Goal: Information Seeking & Learning: Learn about a topic

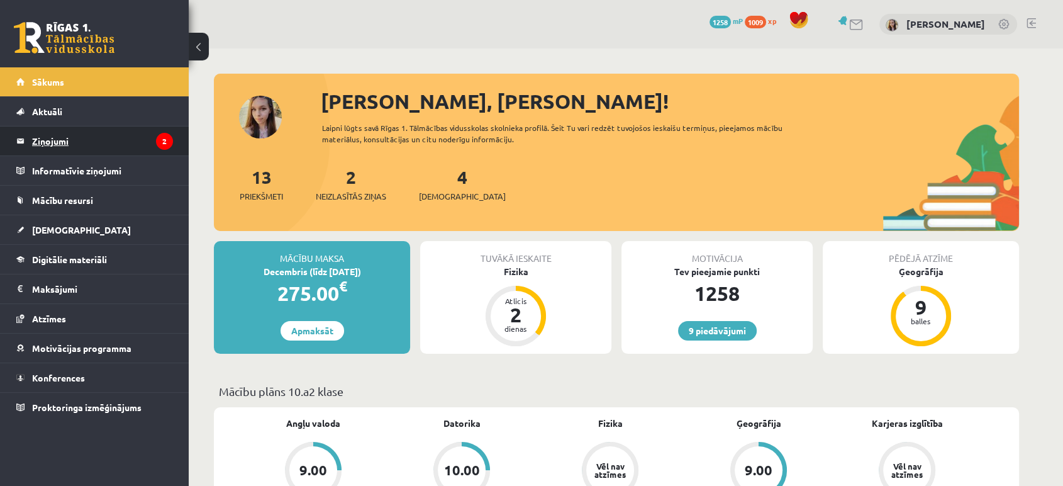
click at [55, 141] on legend "Ziņojumi 2" at bounding box center [102, 140] width 141 height 29
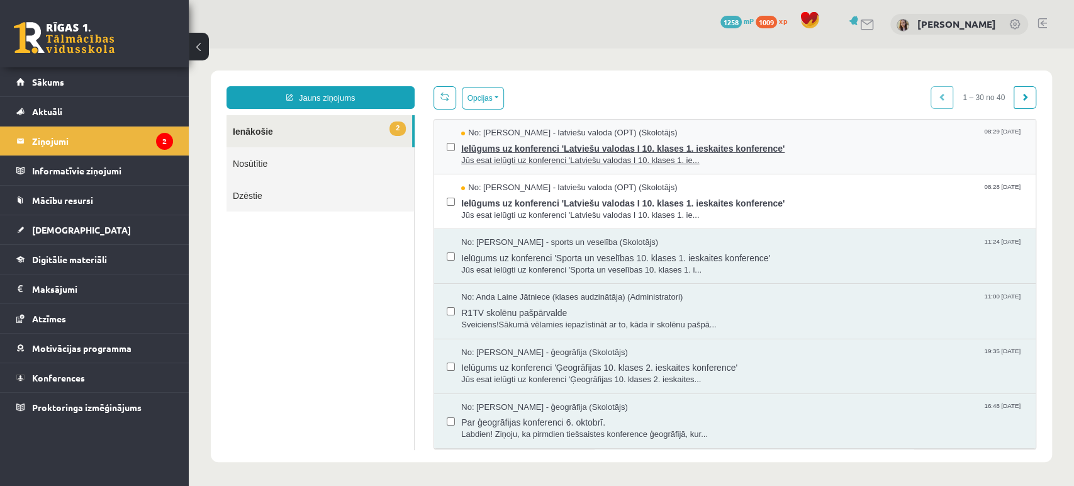
click at [504, 164] on span "Jūs esat ielūgti uz konferenci 'Latviešu valodas I 10. klases 1. ie..." at bounding box center [742, 161] width 562 height 12
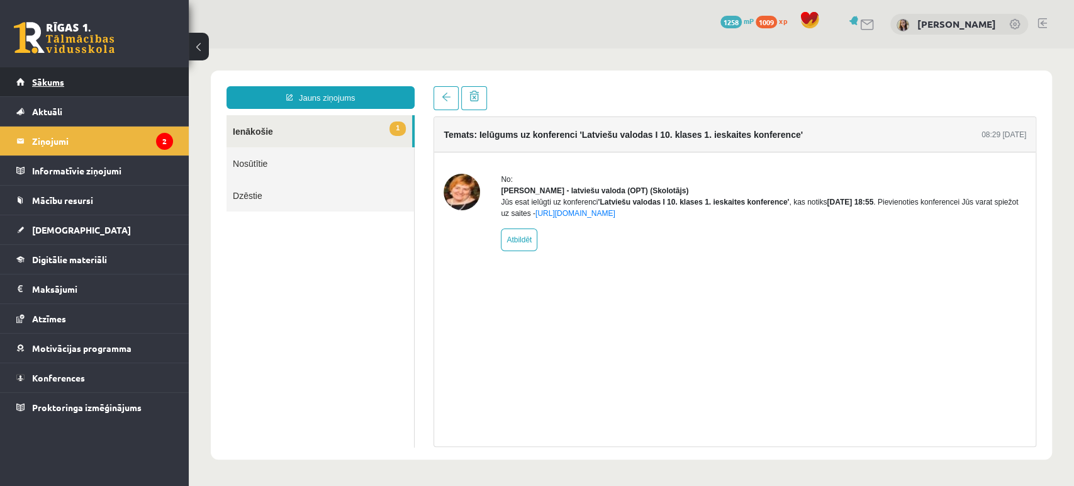
click at [106, 84] on link "Sākums" at bounding box center [94, 81] width 157 height 29
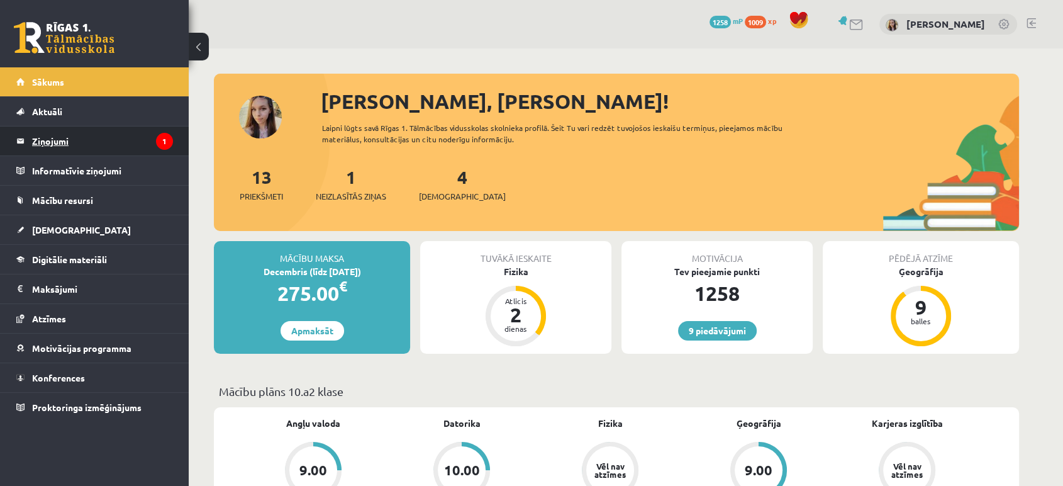
click at [48, 145] on legend "Ziņojumi 1" at bounding box center [102, 140] width 141 height 29
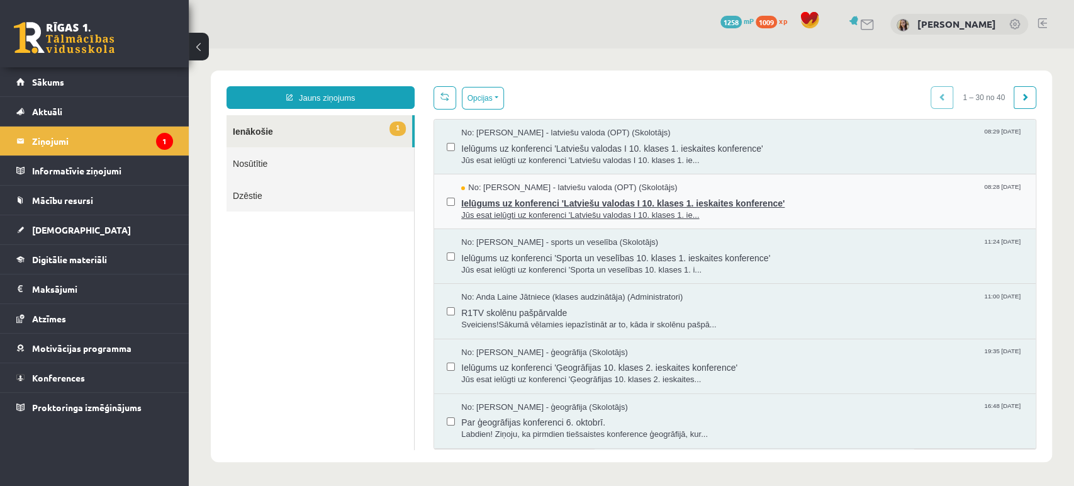
click at [533, 201] on span "Ielūgums uz konferenci 'Latviešu valodas I 10. klases 1. ieskaites konference'" at bounding box center [742, 202] width 562 height 16
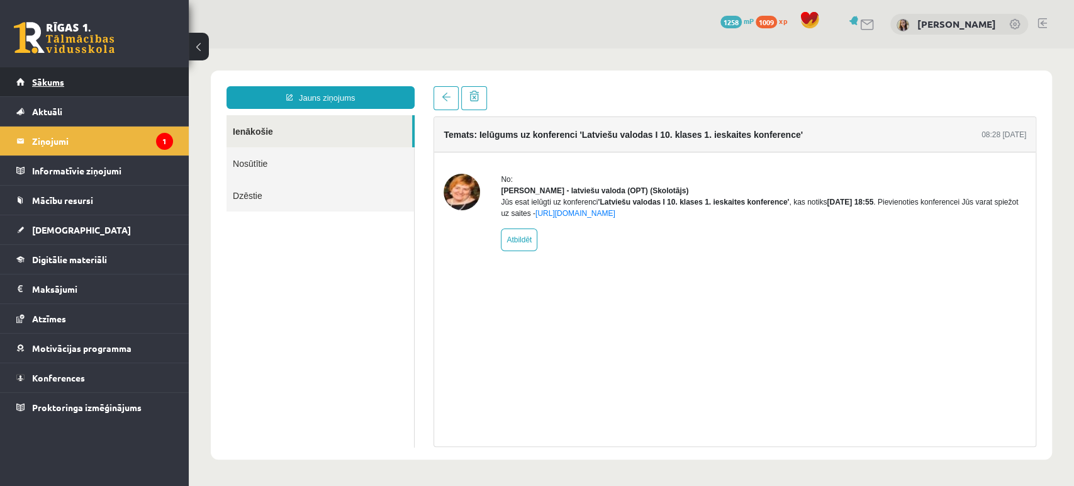
click at [49, 79] on span "Sākums" at bounding box center [48, 81] width 32 height 11
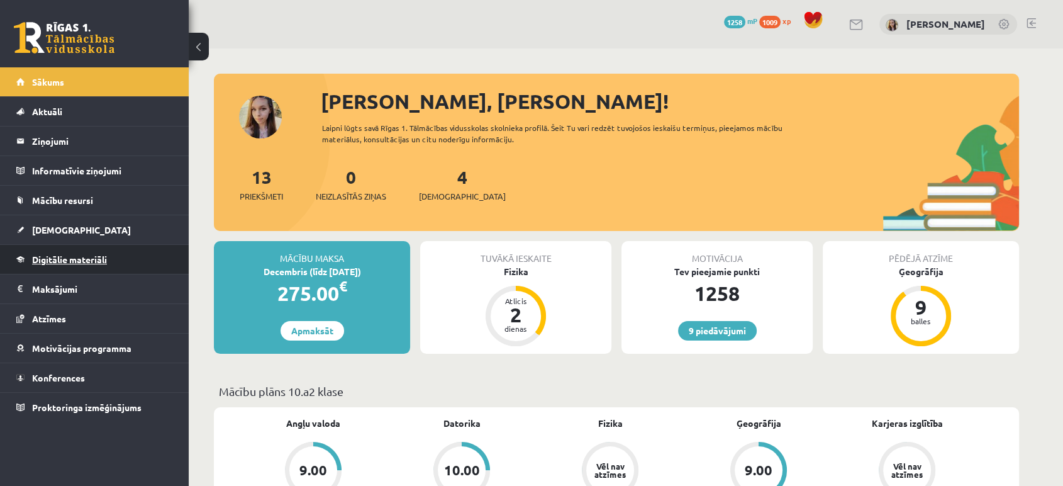
click at [85, 258] on span "Digitālie materiāli" at bounding box center [69, 259] width 75 height 11
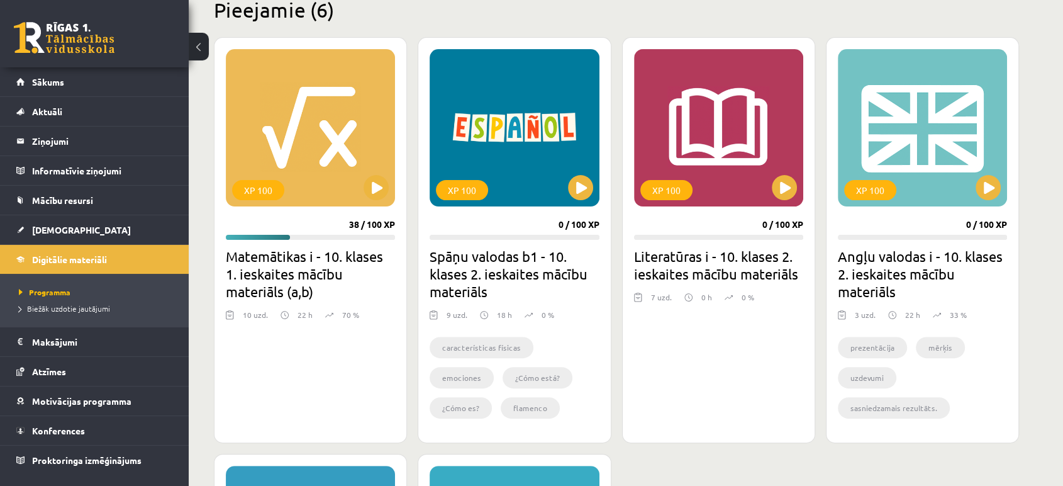
scroll to position [320, 0]
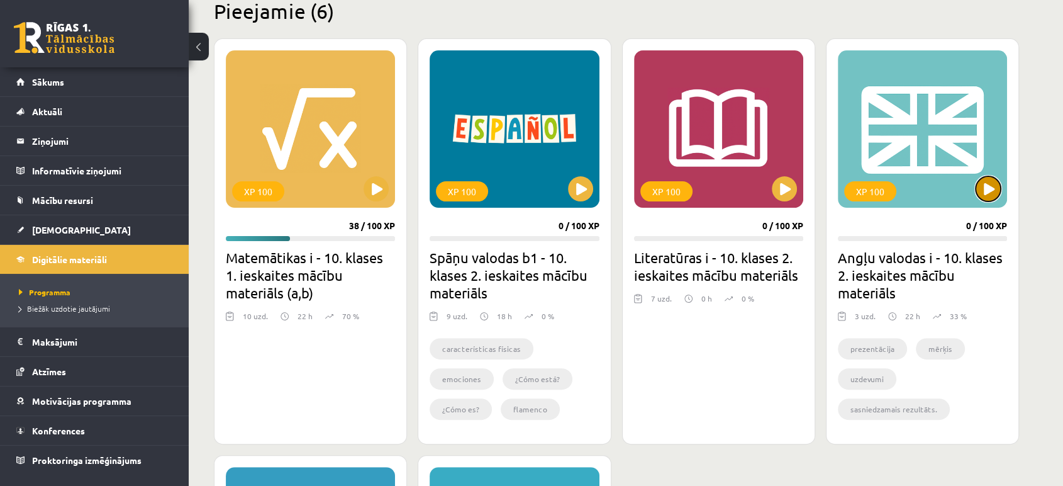
click at [986, 189] on button at bounding box center [988, 188] width 25 height 25
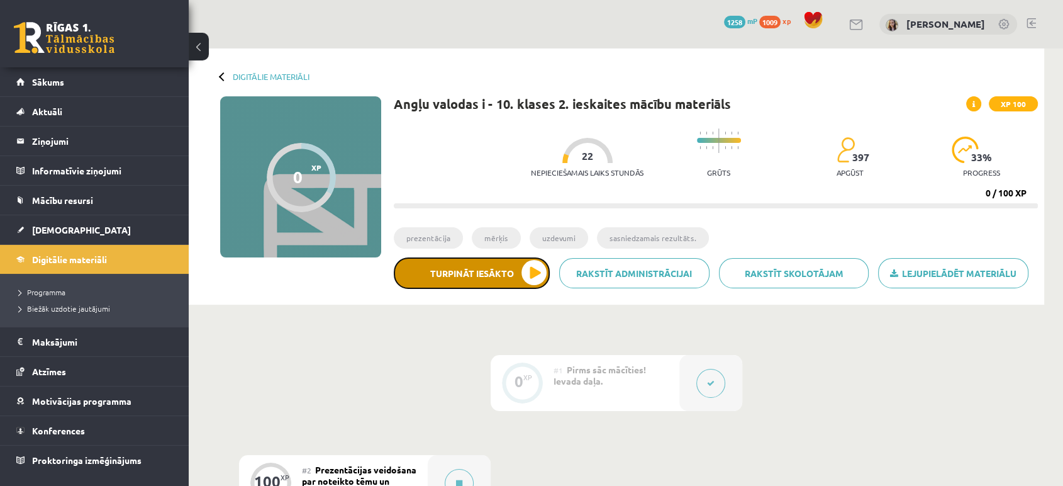
click at [488, 265] on button "Turpināt iesākto" at bounding box center [472, 272] width 156 height 31
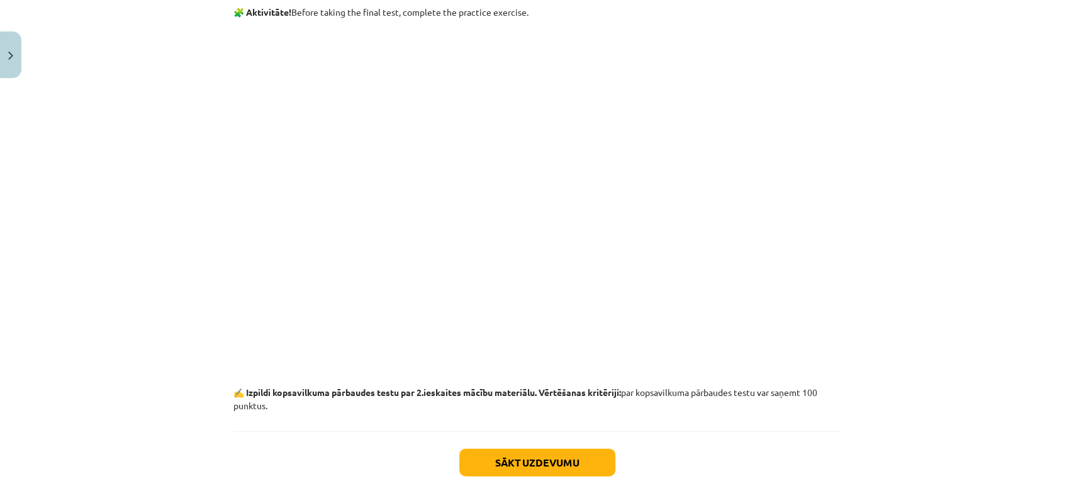
scroll to position [1641, 0]
click at [517, 464] on button "Sākt uzdevumu" at bounding box center [537, 463] width 156 height 28
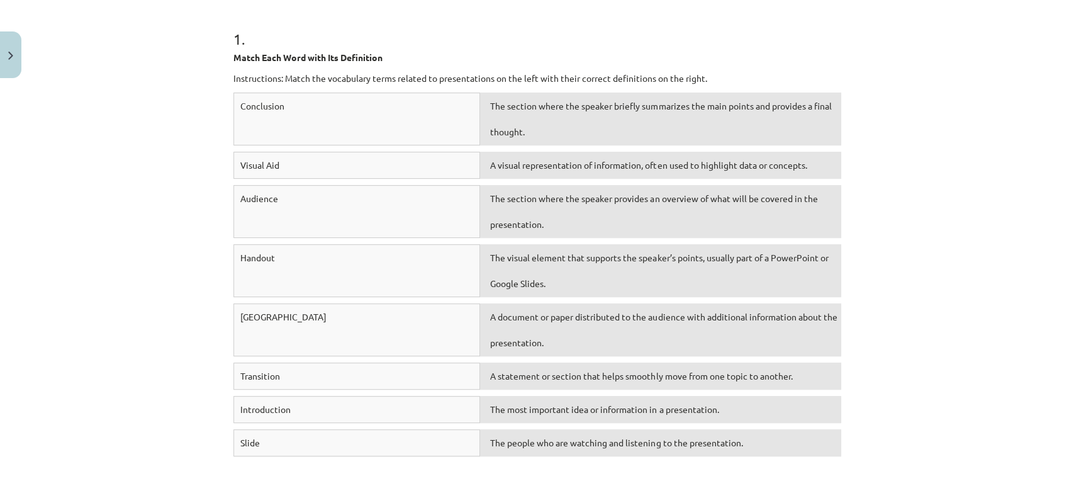
scroll to position [243, 0]
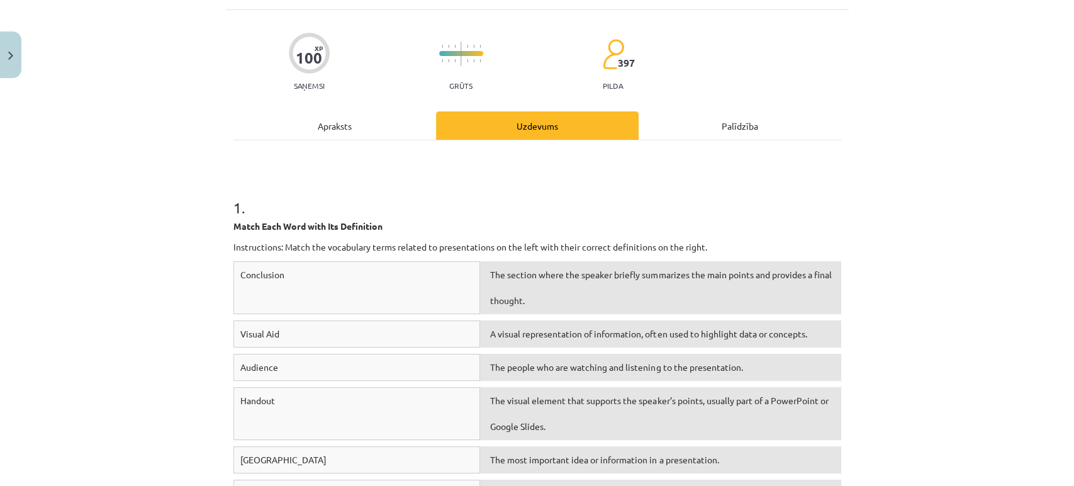
click at [345, 135] on div "Apraksts" at bounding box center [334, 125] width 203 height 28
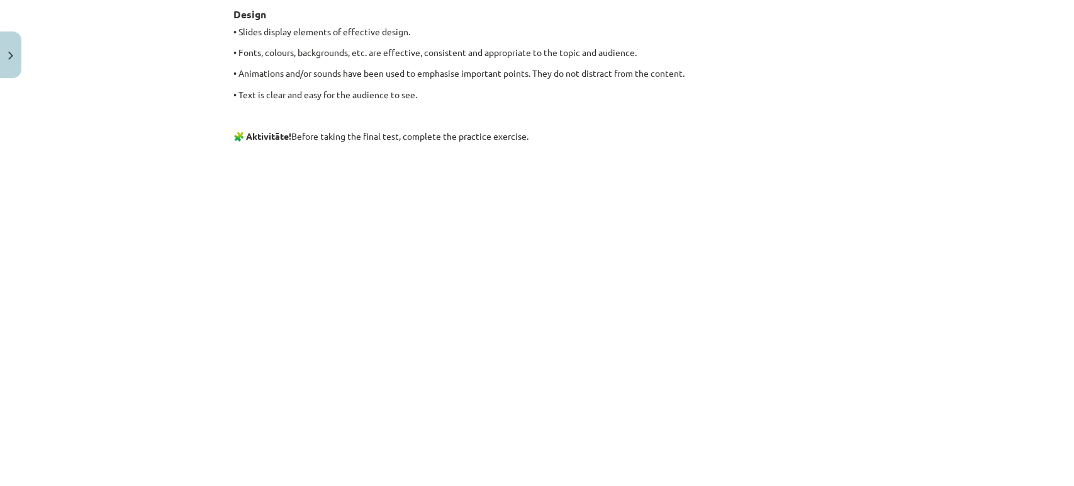
scroll to position [208, 0]
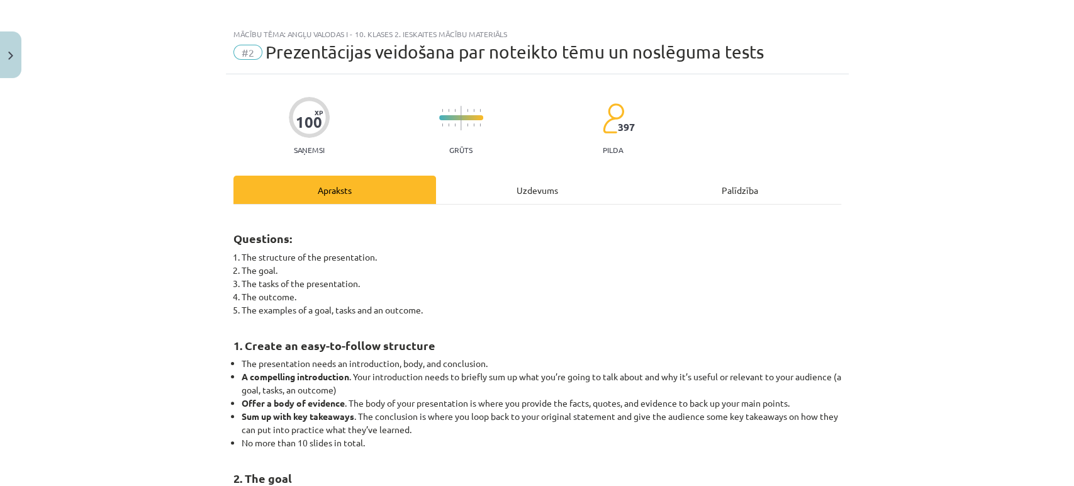
click at [521, 181] on div "Uzdevums" at bounding box center [537, 190] width 203 height 28
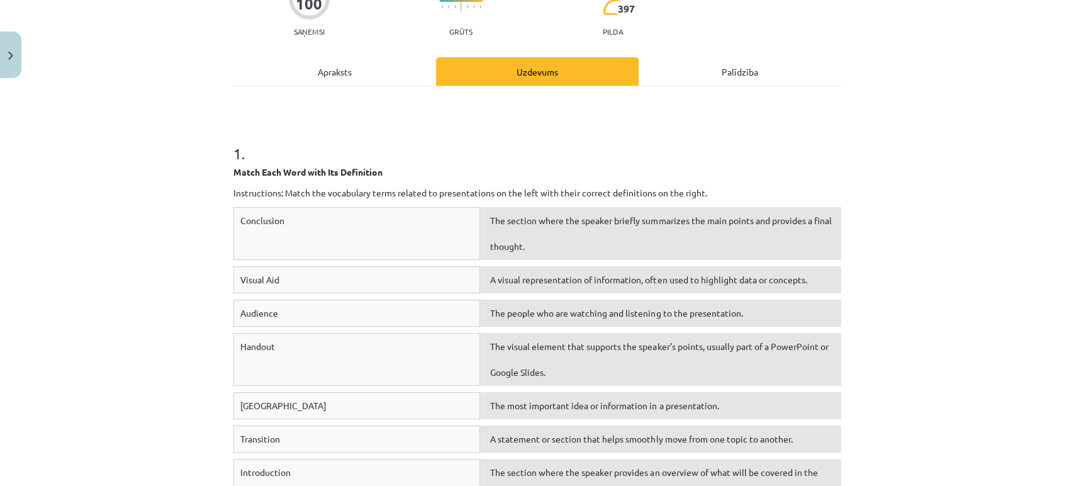
scroll to position [142, 0]
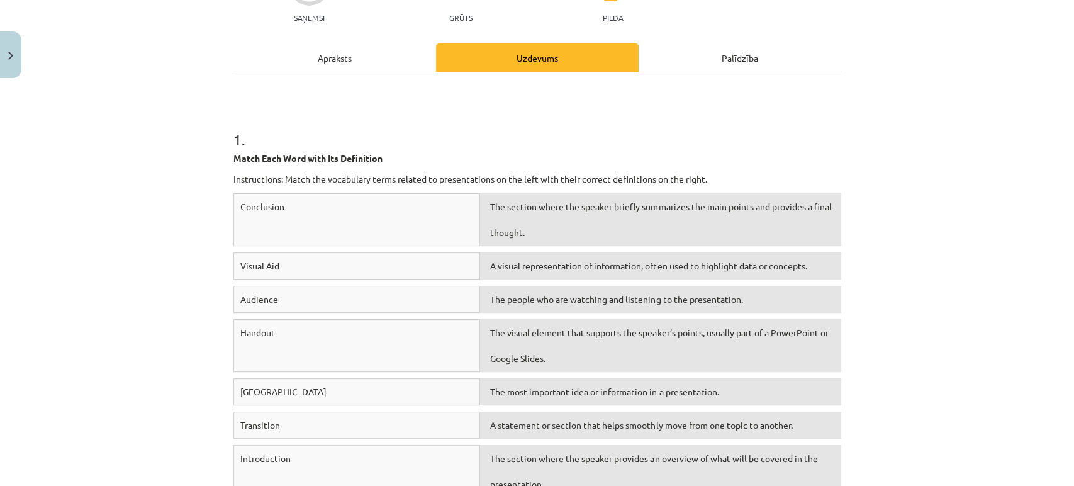
click at [368, 64] on div "Apraksts" at bounding box center [334, 57] width 203 height 28
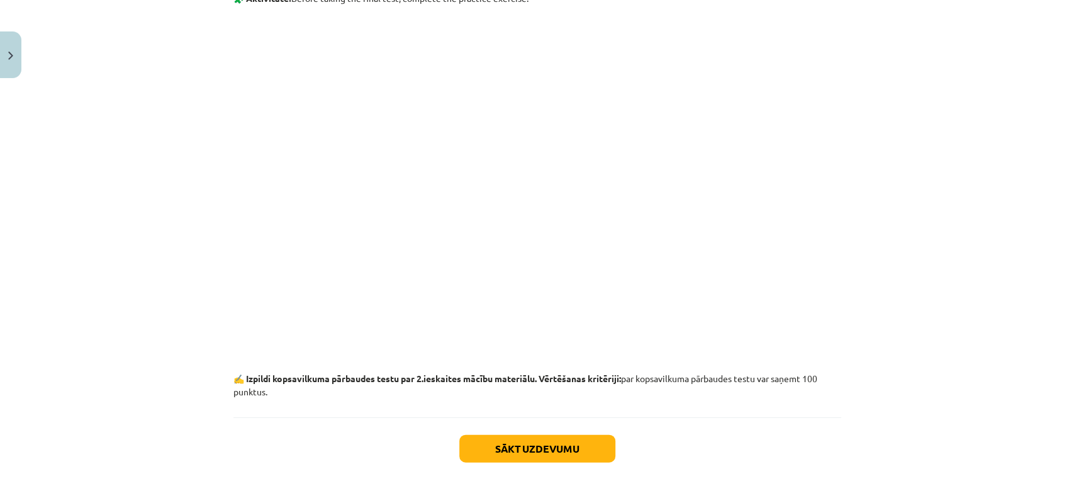
scroll to position [1657, 0]
click at [535, 440] on button "Sākt uzdevumu" at bounding box center [537, 447] width 156 height 28
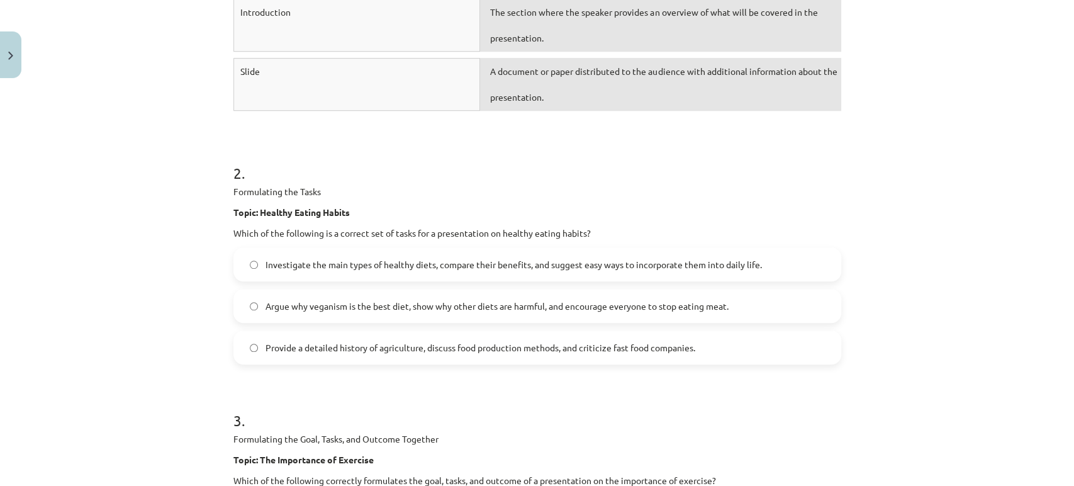
scroll to position [588, 0]
click at [243, 262] on label "Investigate the main types of healthy diets, compare their benefits, and sugges…" at bounding box center [537, 263] width 605 height 31
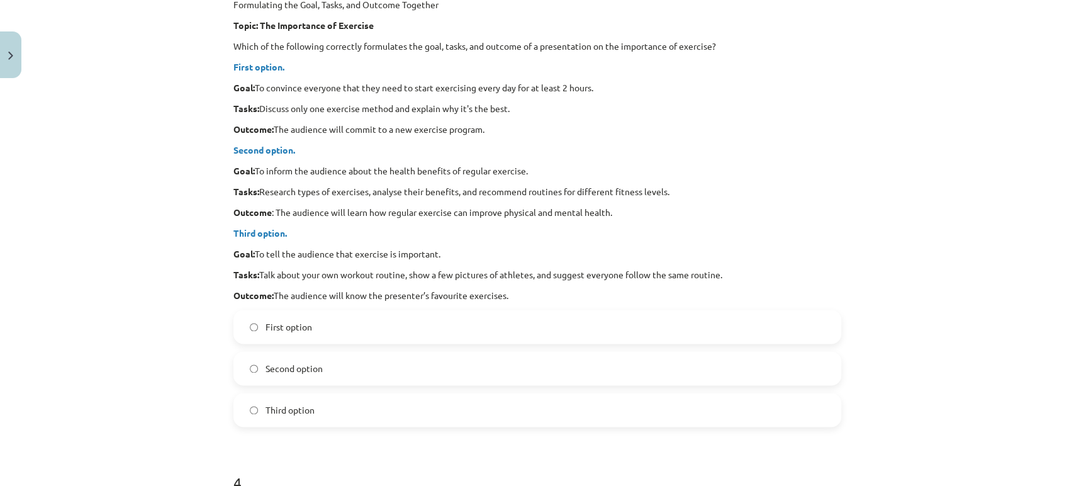
scroll to position [1022, 0]
click at [253, 363] on label "Second option" at bounding box center [537, 367] width 605 height 31
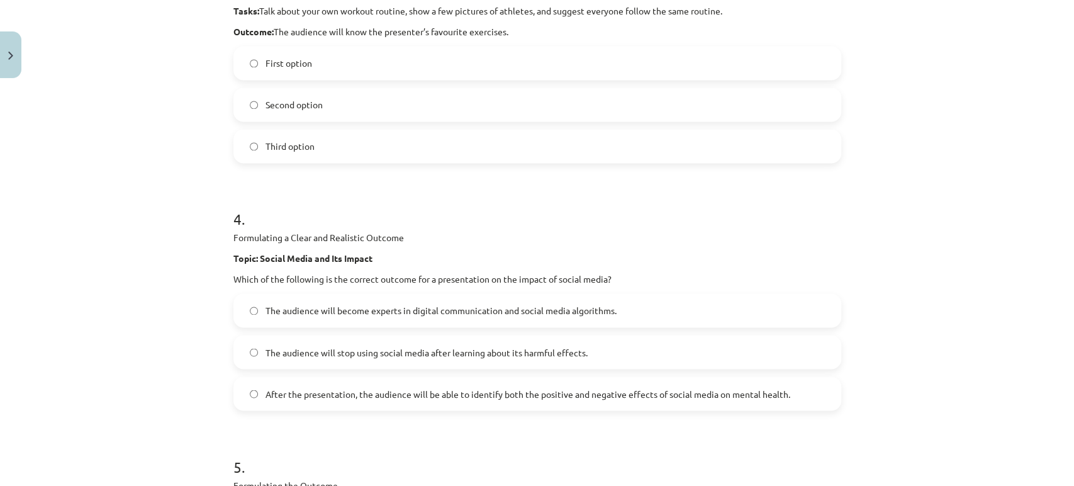
scroll to position [1314, 0]
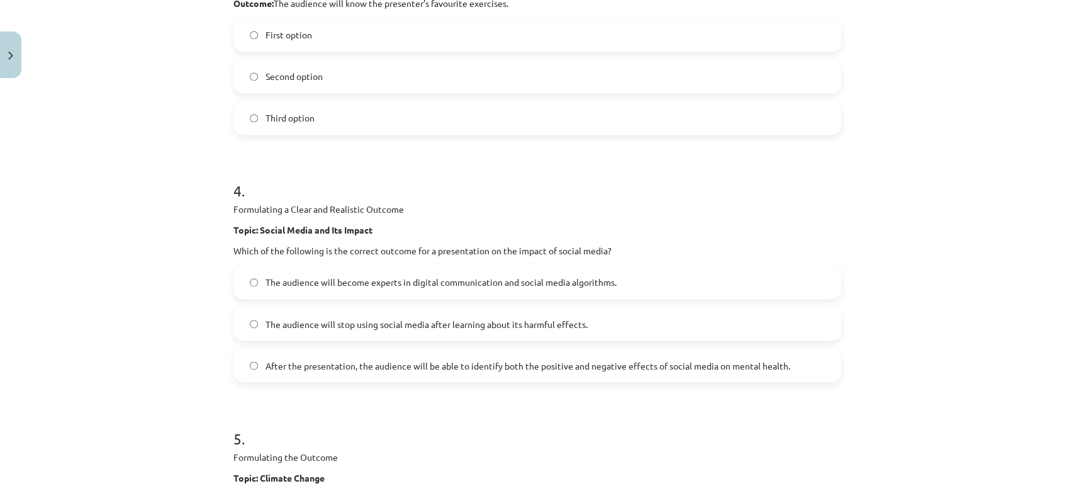
click at [245, 355] on label "After the presentation, the audience will be able to identify both the positive…" at bounding box center [537, 364] width 605 height 31
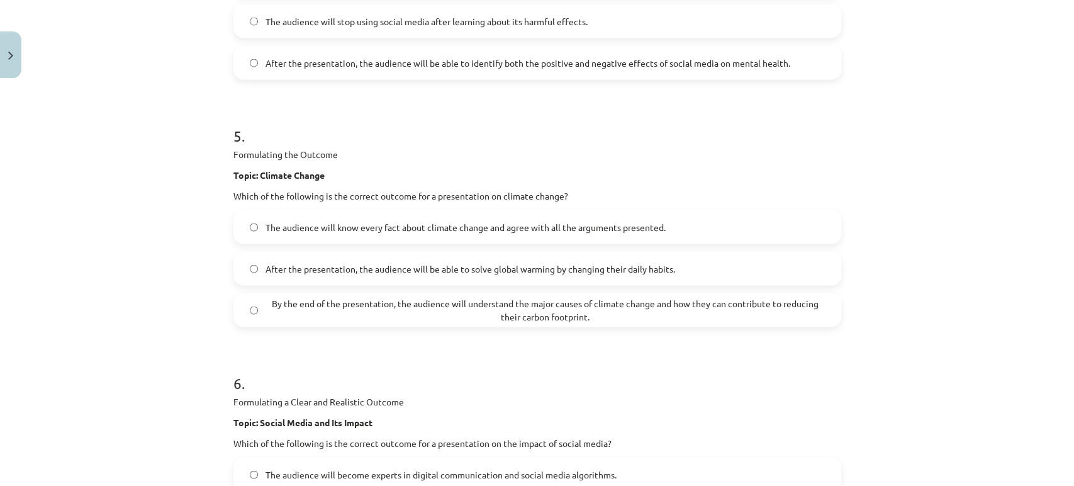
scroll to position [1617, 0]
click at [237, 306] on label "By the end of the presentation, the audience will understand the major causes o…" at bounding box center [537, 308] width 605 height 31
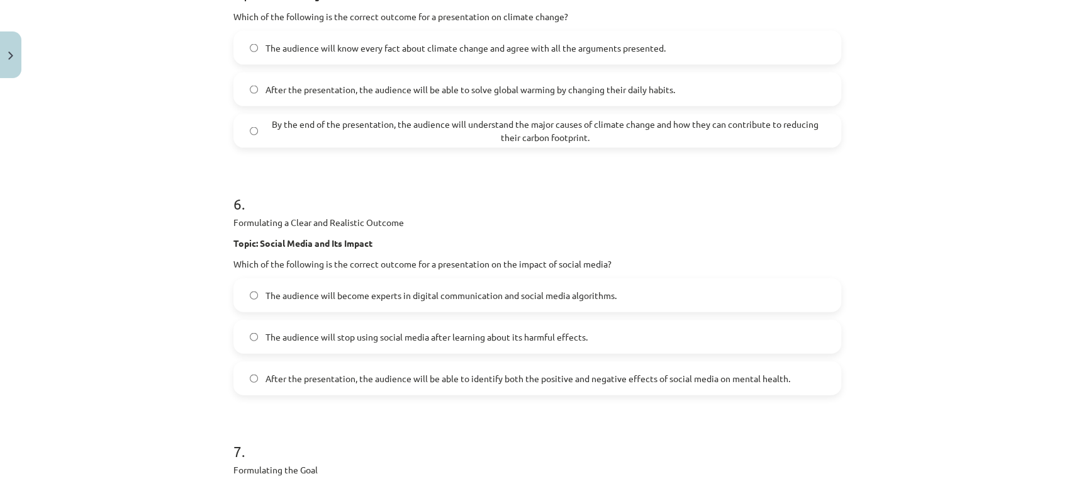
scroll to position [1796, 0]
click at [238, 378] on label "After the presentation, the audience will be able to identify both the positive…" at bounding box center [537, 377] width 605 height 31
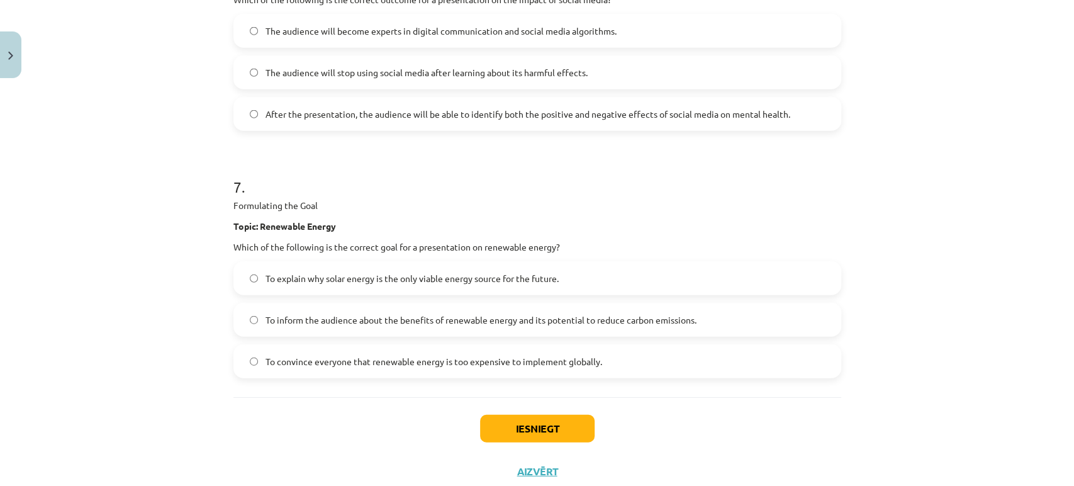
scroll to position [2096, 0]
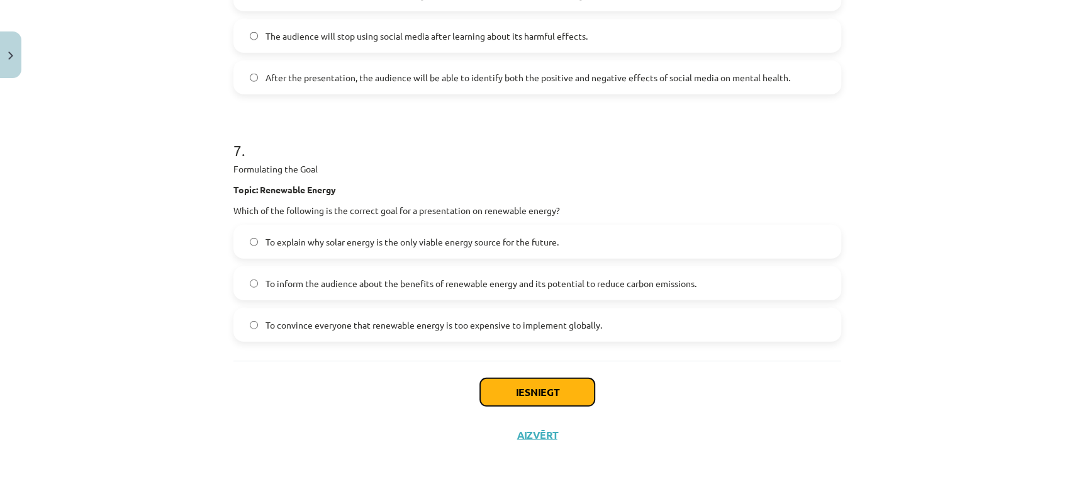
click at [488, 378] on button "Iesniegt" at bounding box center [537, 392] width 115 height 28
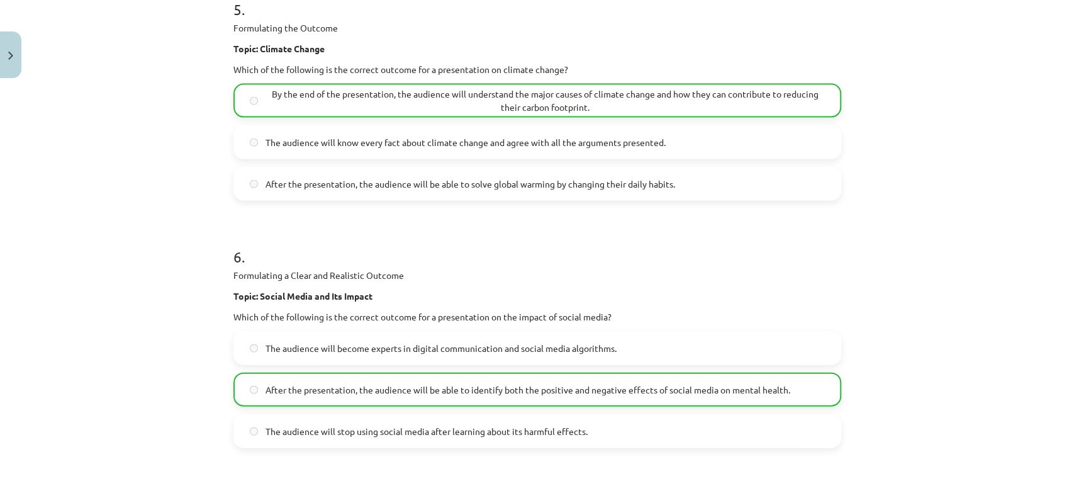
scroll to position [2135, 0]
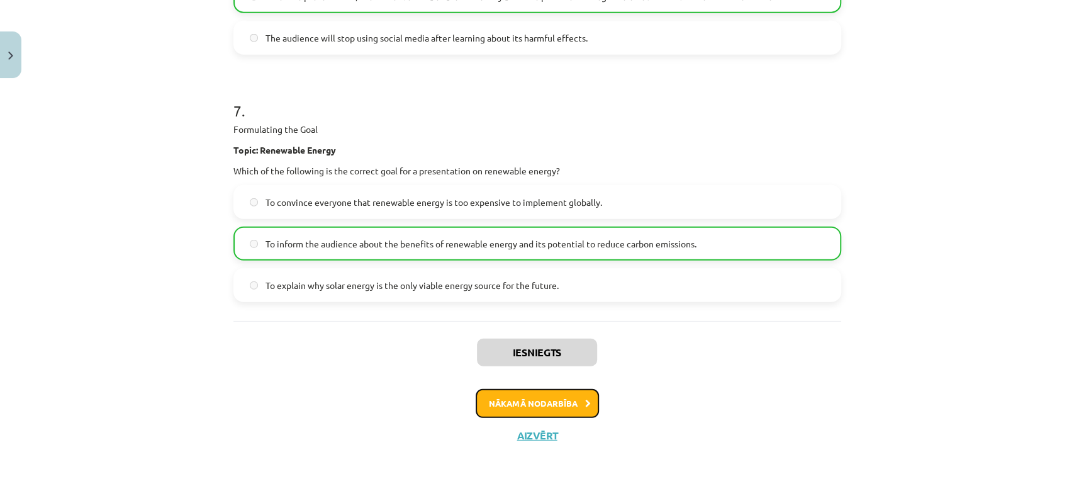
click at [554, 413] on button "Nākamā nodarbība" at bounding box center [537, 403] width 123 height 29
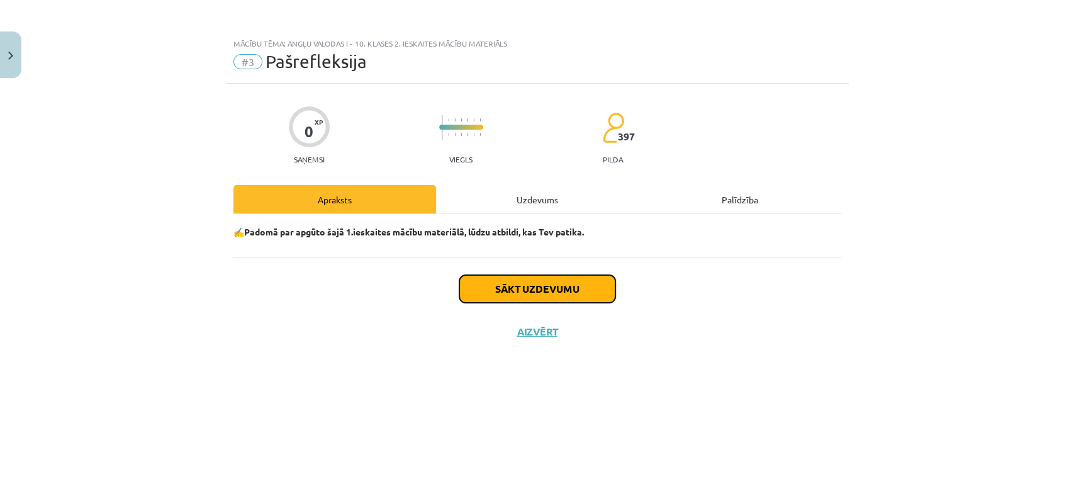
click at [525, 296] on button "Sākt uzdevumu" at bounding box center [537, 289] width 156 height 28
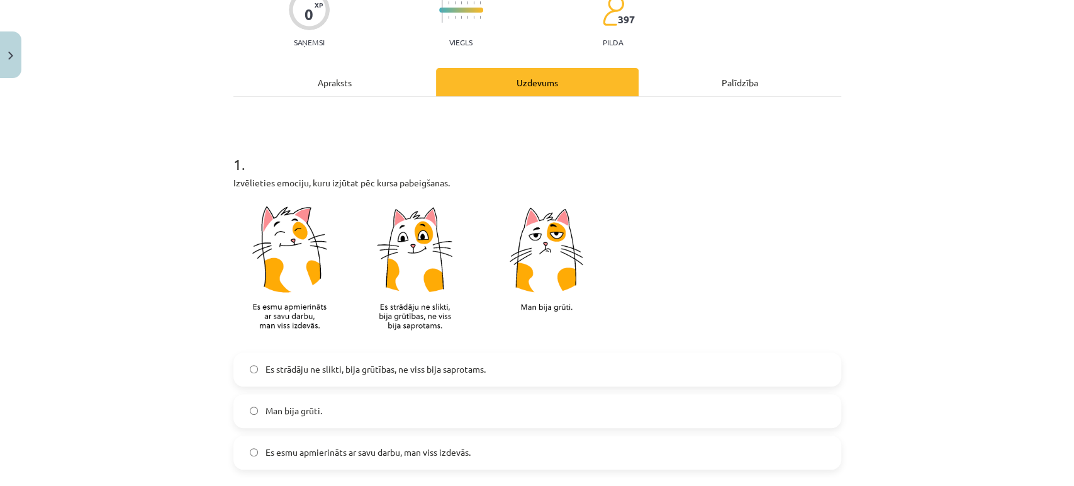
scroll to position [119, 0]
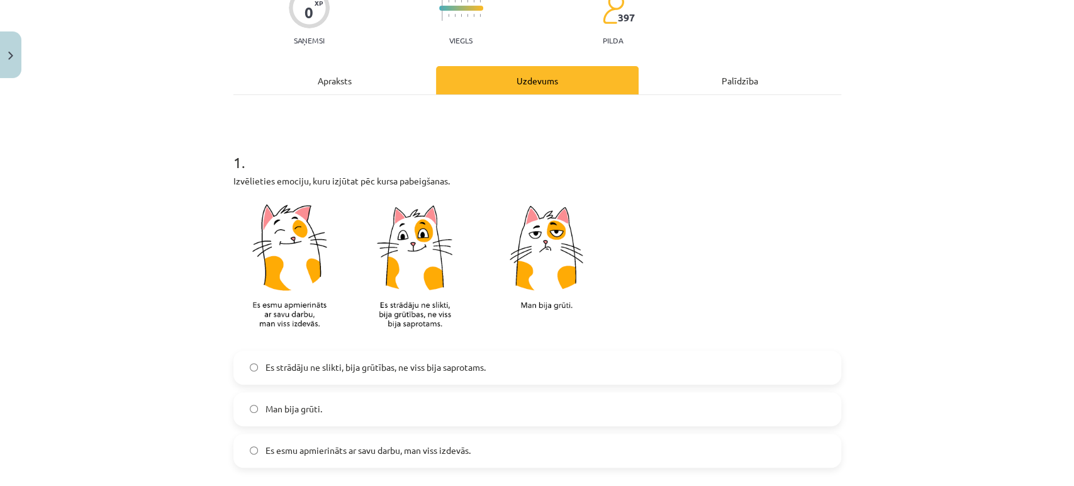
click at [256, 464] on label "Es esmu apmierināts ar savu darbu, man viss izdevās." at bounding box center [537, 450] width 605 height 31
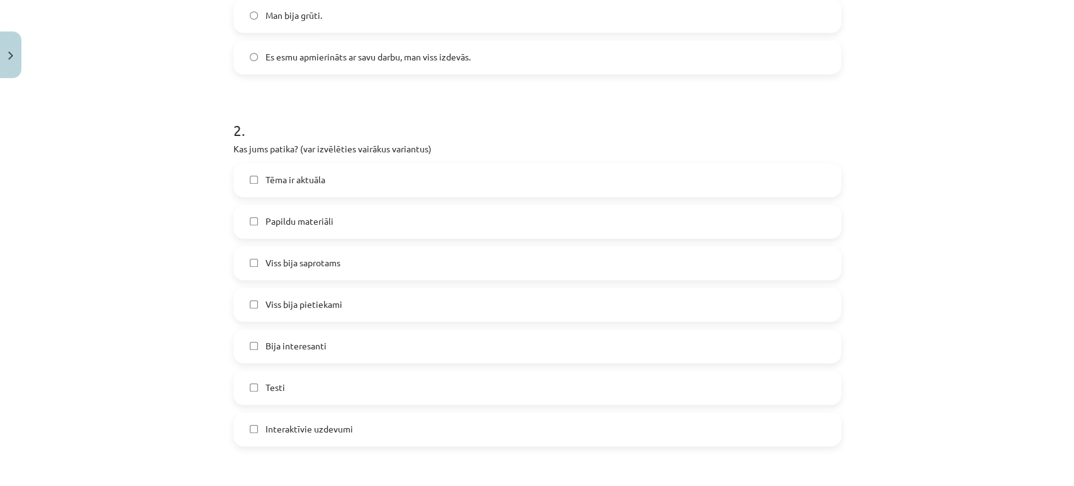
scroll to position [513, 0]
click at [252, 259] on label "Viss bija saprotams" at bounding box center [537, 261] width 605 height 31
click at [249, 391] on label "Testi" at bounding box center [537, 386] width 605 height 31
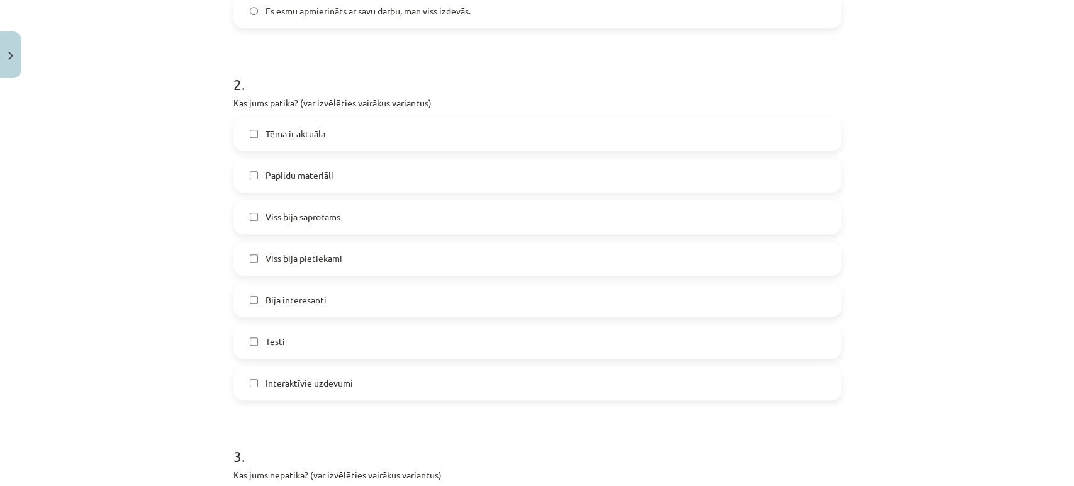
click at [258, 381] on label "Interaktīvie uzdevumi" at bounding box center [537, 382] width 605 height 31
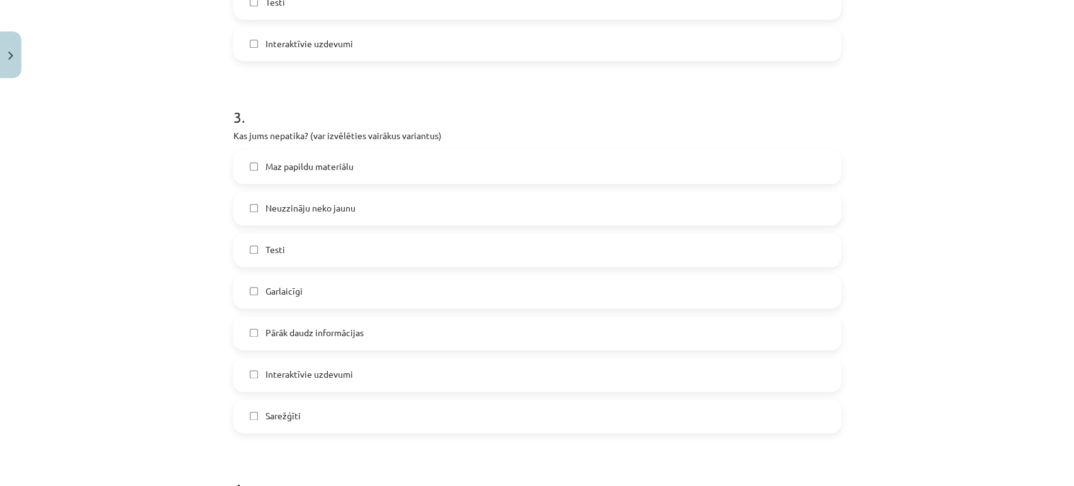
scroll to position [898, 0]
click at [242, 165] on label "Maz papildu materiālu" at bounding box center [537, 165] width 605 height 31
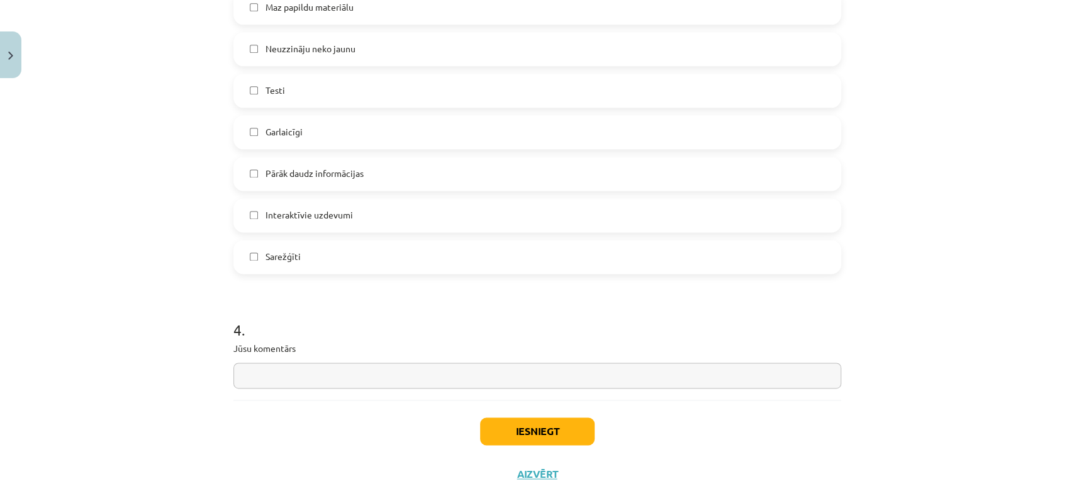
scroll to position [1097, 0]
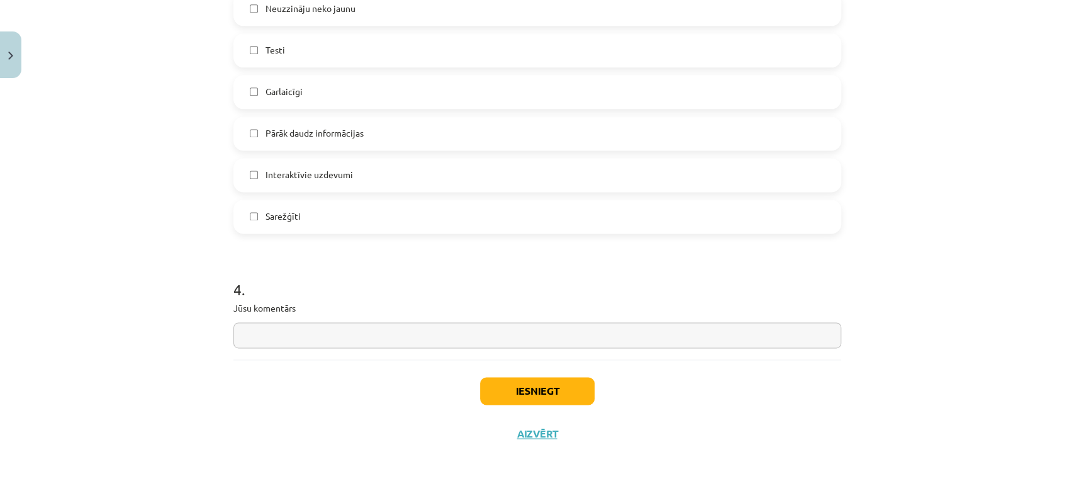
click at [301, 332] on input "text" at bounding box center [537, 335] width 608 height 26
type input "**********"
click at [508, 380] on button "Iesniegt" at bounding box center [537, 391] width 115 height 28
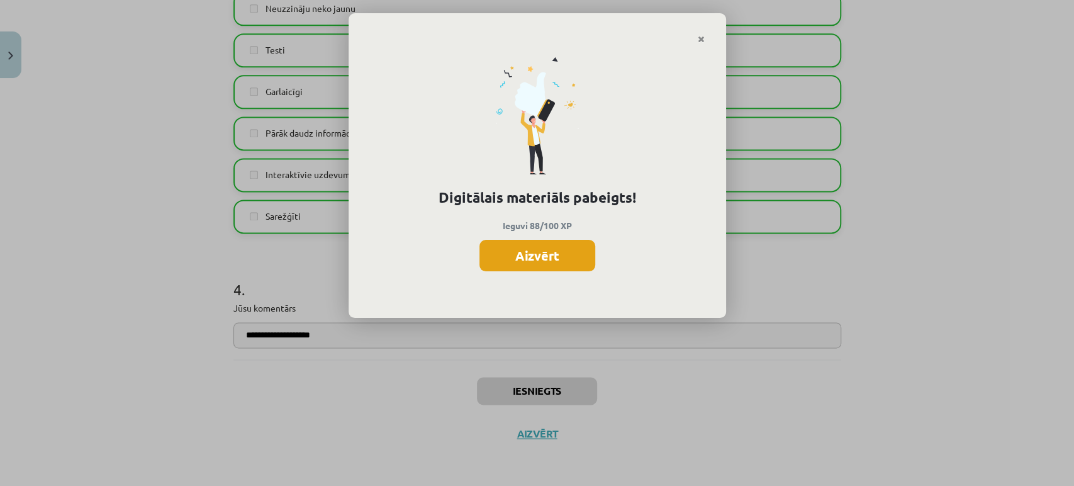
click at [549, 264] on button "Aizvērt" at bounding box center [537, 255] width 116 height 31
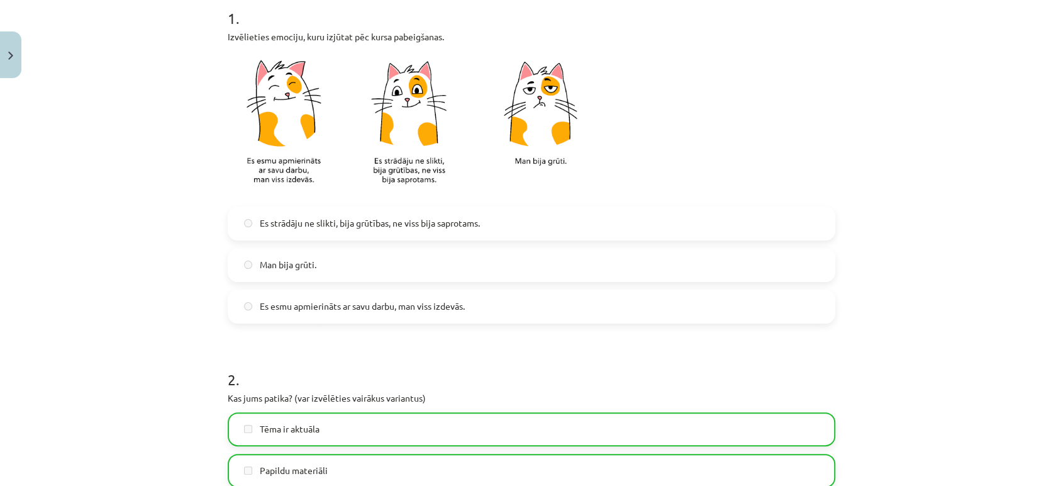
scroll to position [0, 0]
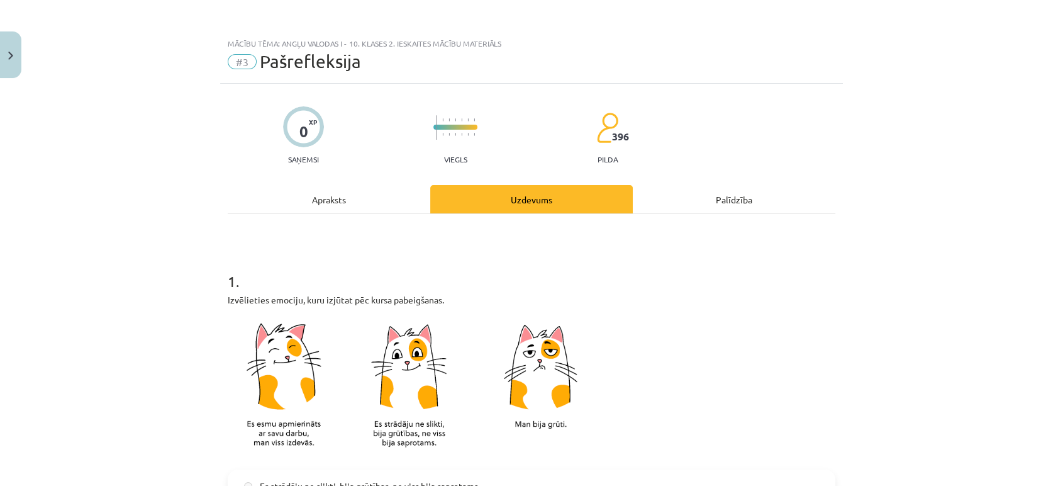
click at [373, 207] on div "Apraksts" at bounding box center [329, 199] width 203 height 28
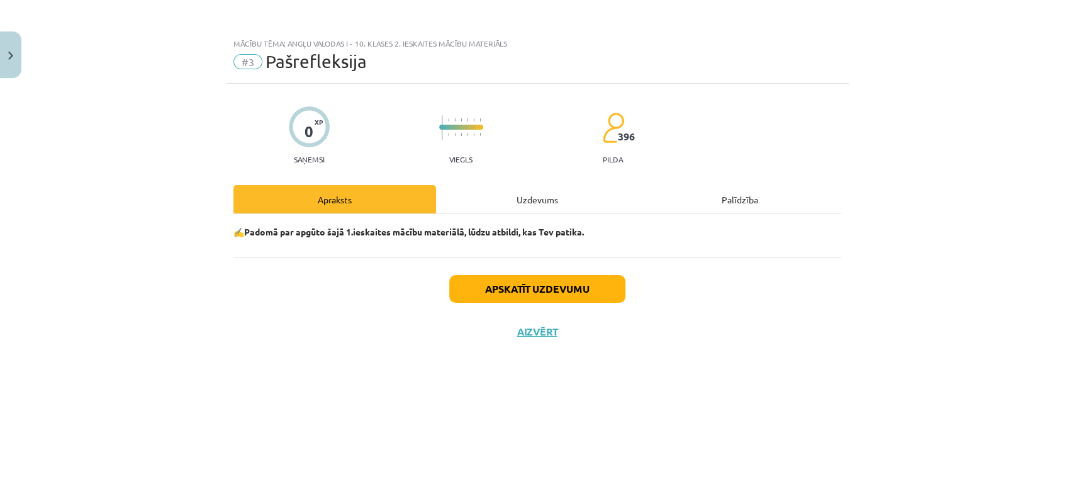
click at [539, 317] on div "Apskatīt uzdevumu Aizvērt" at bounding box center [537, 301] width 608 height 88
click at [537, 336] on button "Aizvērt" at bounding box center [537, 331] width 48 height 13
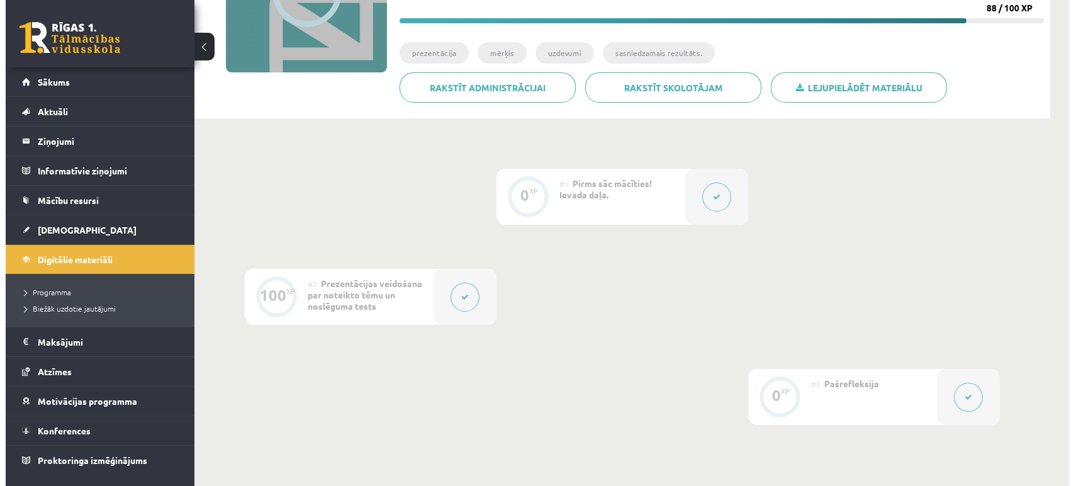
scroll to position [189, 0]
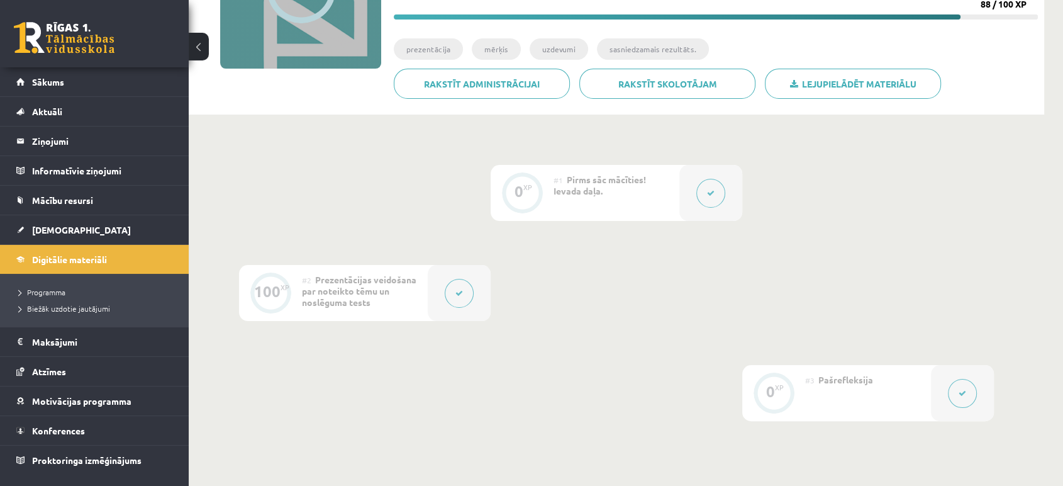
click at [453, 294] on button at bounding box center [459, 293] width 29 height 29
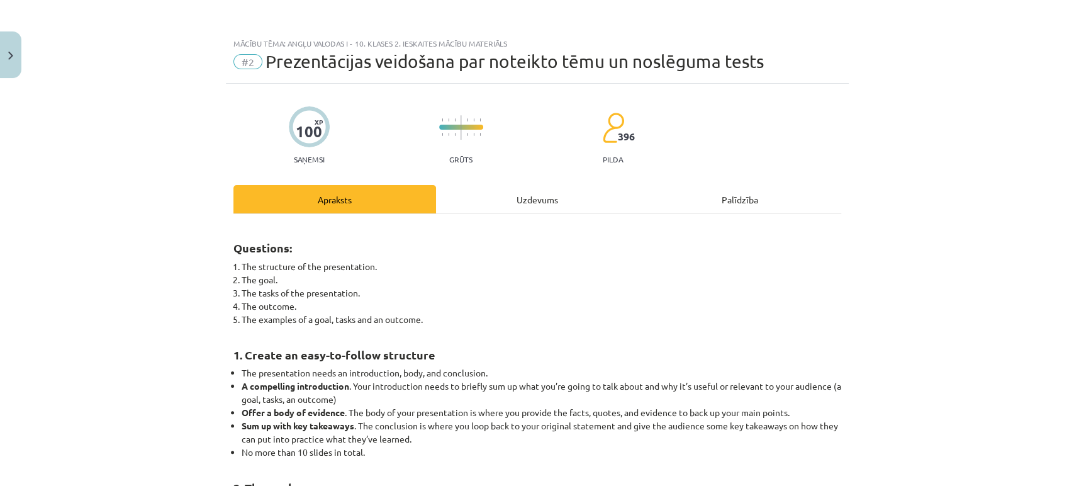
click at [513, 208] on div "Uzdevums" at bounding box center [537, 199] width 203 height 28
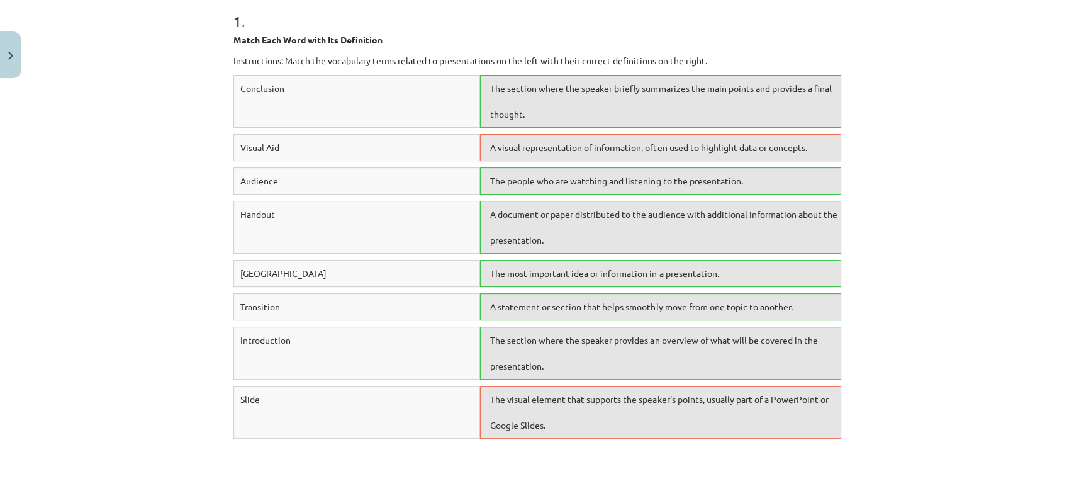
scroll to position [259, 0]
click at [593, 150] on span "A visual representation of information, often used to highlight data or concept…" at bounding box center [648, 147] width 316 height 11
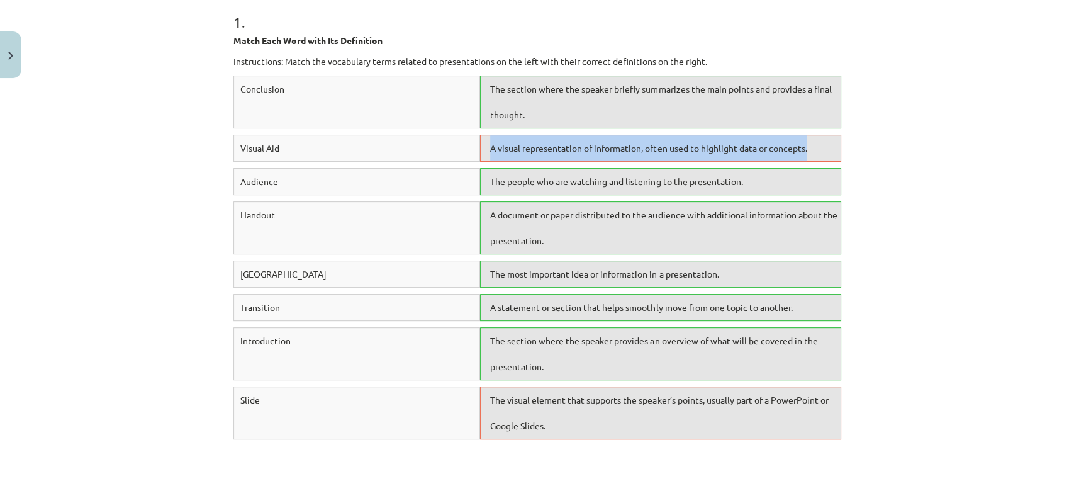
click at [593, 150] on span "A visual representation of information, often used to highlight data or concept…" at bounding box center [648, 147] width 316 height 11
copy span "A visual representation of information, often used to highlight data or concept…"
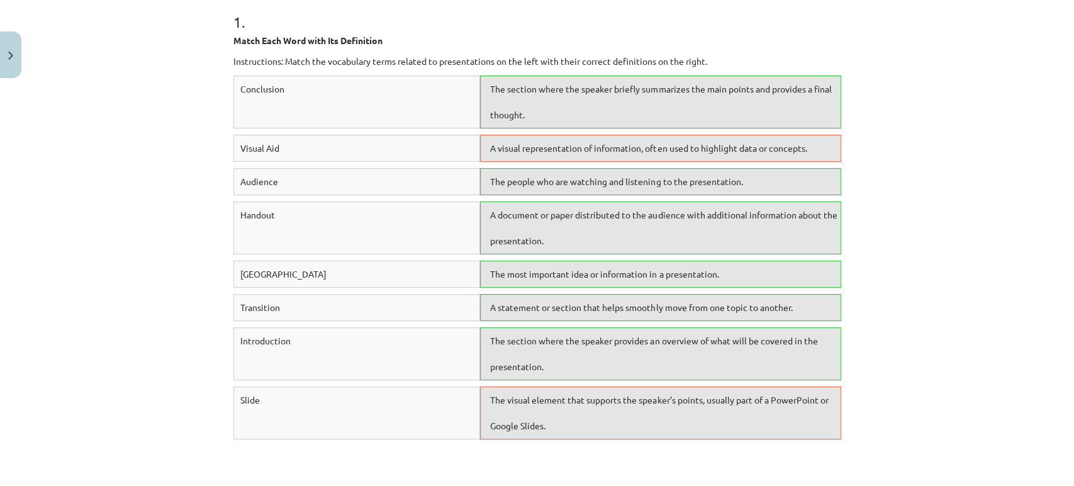
click at [532, 399] on span "The visual element that supports the speaker’s points, usually part of a PowerP…" at bounding box center [659, 412] width 338 height 37
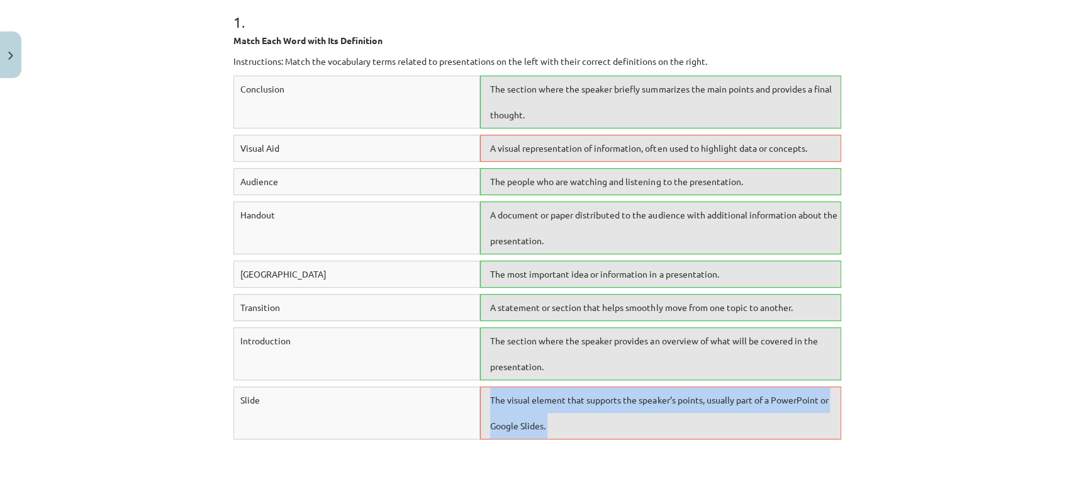
click at [532, 399] on span "The visual element that supports the speaker’s points, usually part of a PowerP…" at bounding box center [659, 412] width 338 height 37
copy span "The visual element that supports the speaker’s points, usually part of a PowerP…"
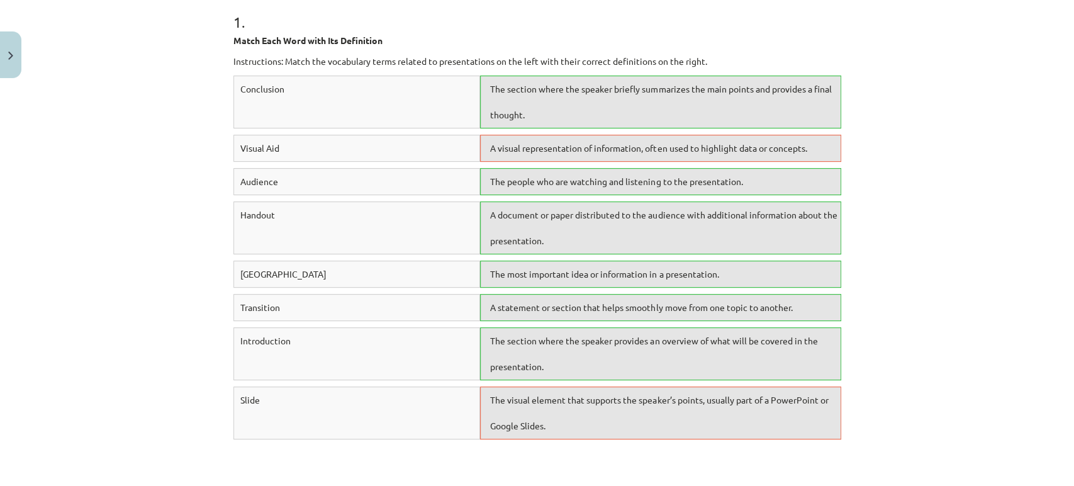
click at [1, 89] on div "Mācību tēma: Angļu valodas i - 10. klases 2. ieskaites mācību materiāls #2 Prez…" at bounding box center [537, 243] width 1074 height 486
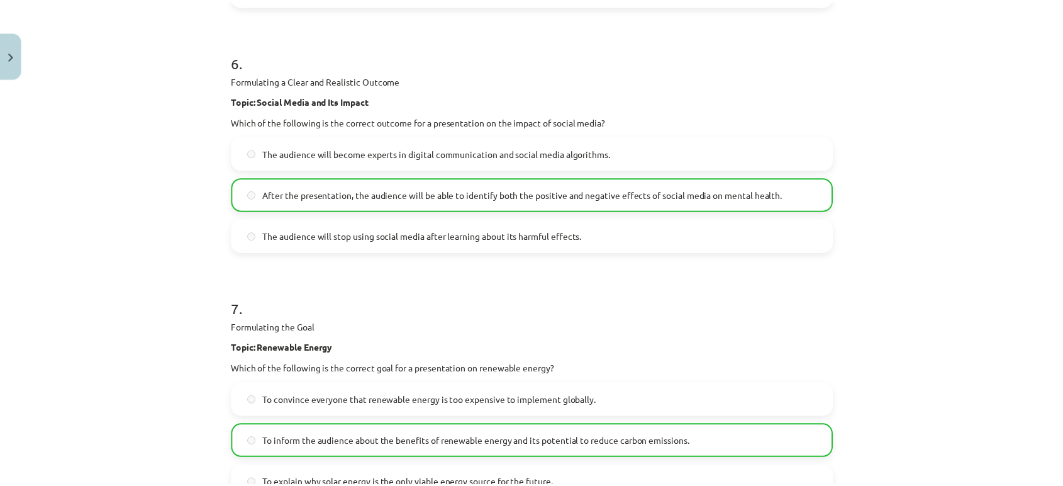
scroll to position [2135, 0]
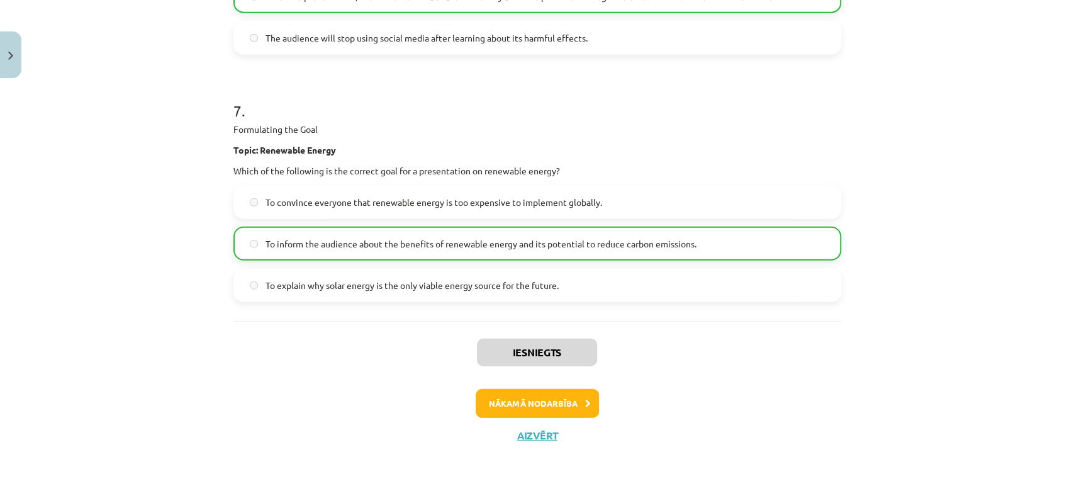
click at [522, 442] on div "Iesniegts Nākamā nodarbība Aizvērt" at bounding box center [537, 385] width 608 height 128
click at [522, 439] on button "Aizvērt" at bounding box center [537, 435] width 48 height 13
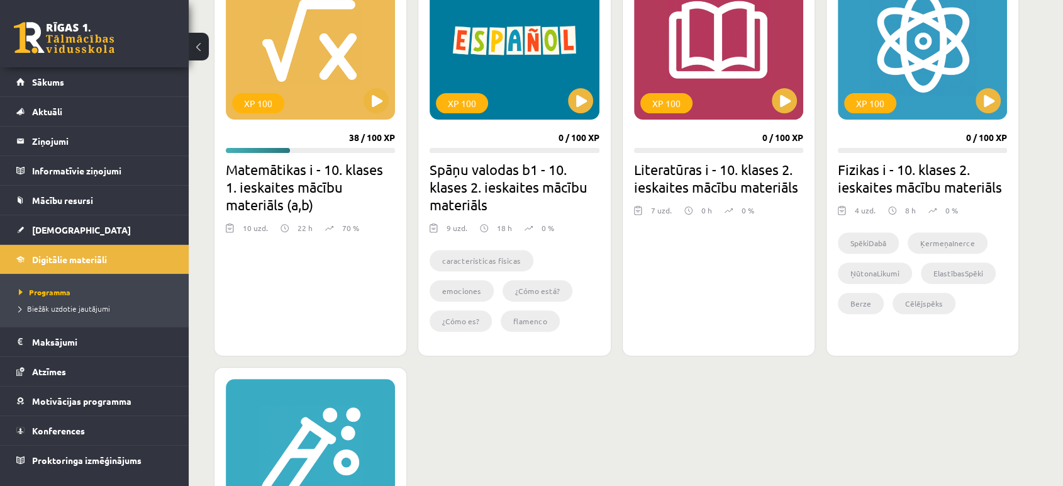
scroll to position [271, 0]
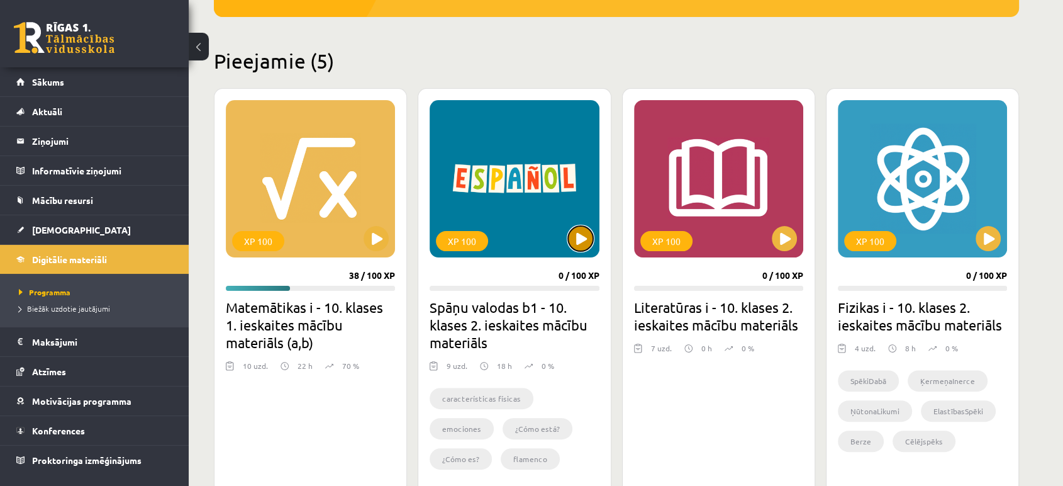
click at [580, 243] on button at bounding box center [580, 238] width 25 height 25
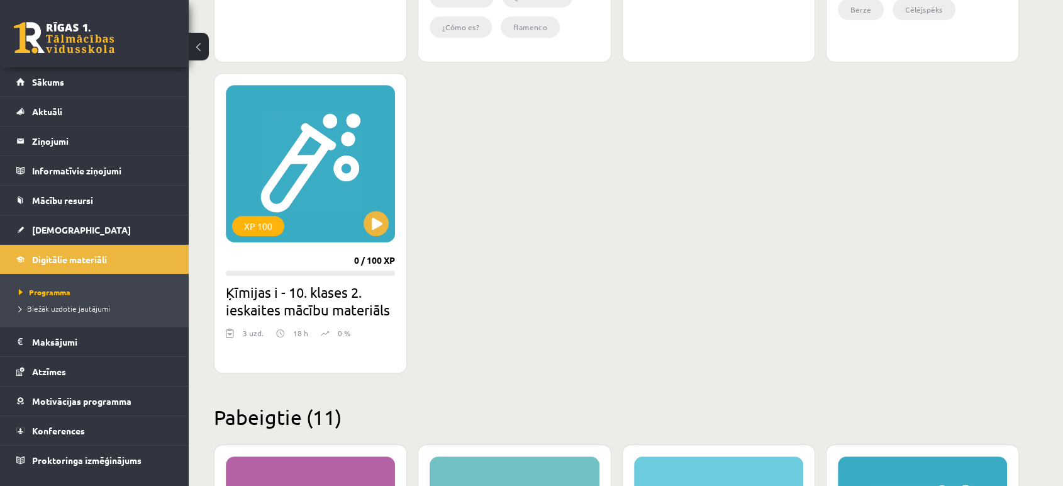
scroll to position [705, 0]
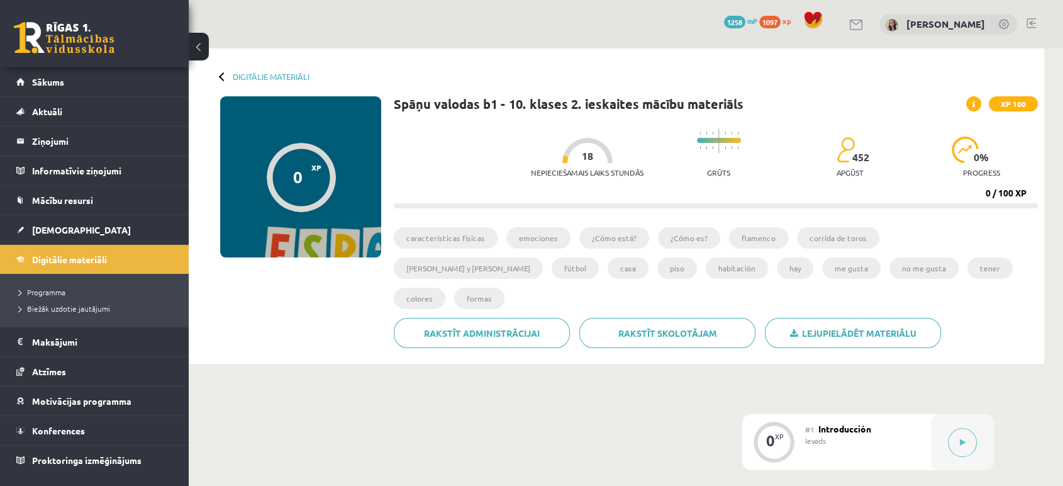
click at [973, 99] on span at bounding box center [973, 103] width 15 height 15
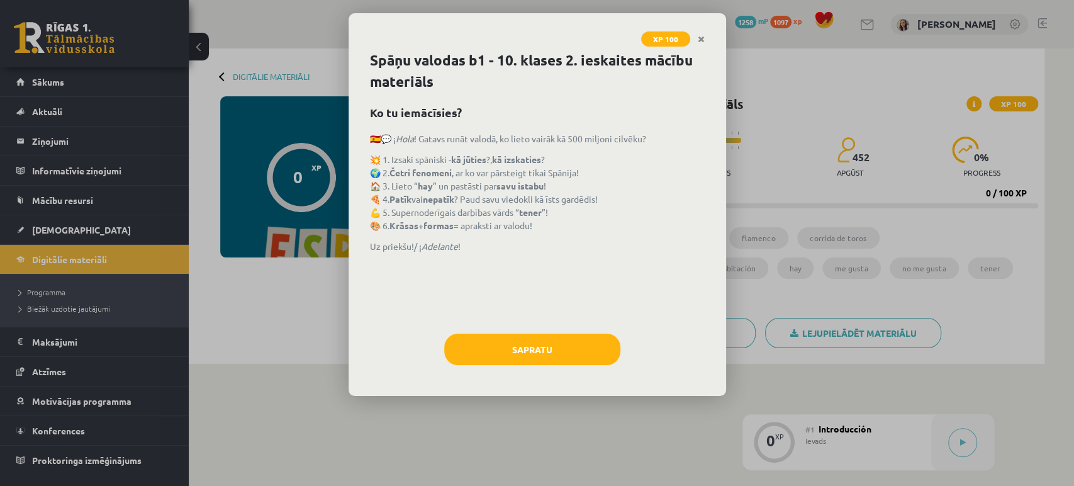
click at [554, 329] on div "Spāņu valodas b1 - 10. klases 2. ieskaites mācību materiāls Ko tu iemācīsies? 🇪…" at bounding box center [537, 223] width 377 height 346
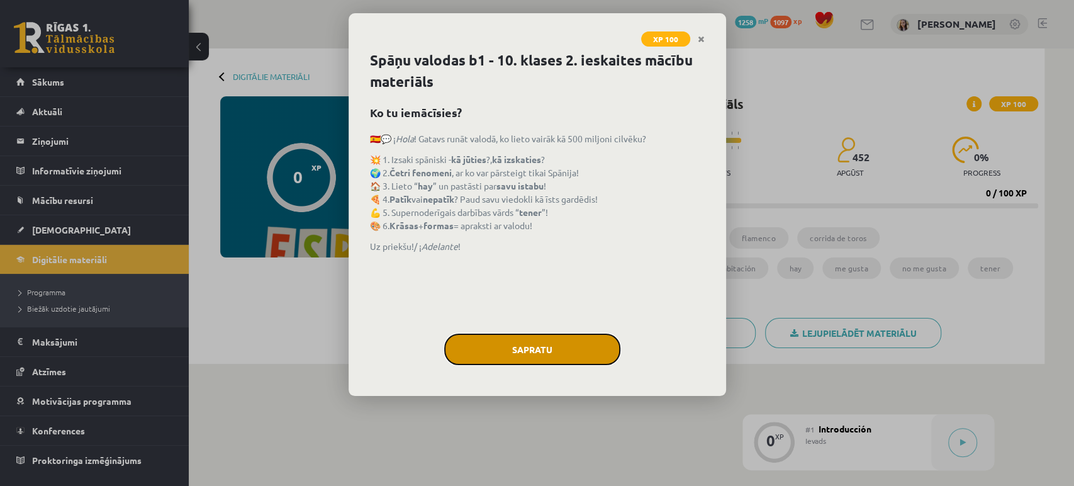
click at [528, 344] on button "Sapratu" at bounding box center [532, 348] width 176 height 31
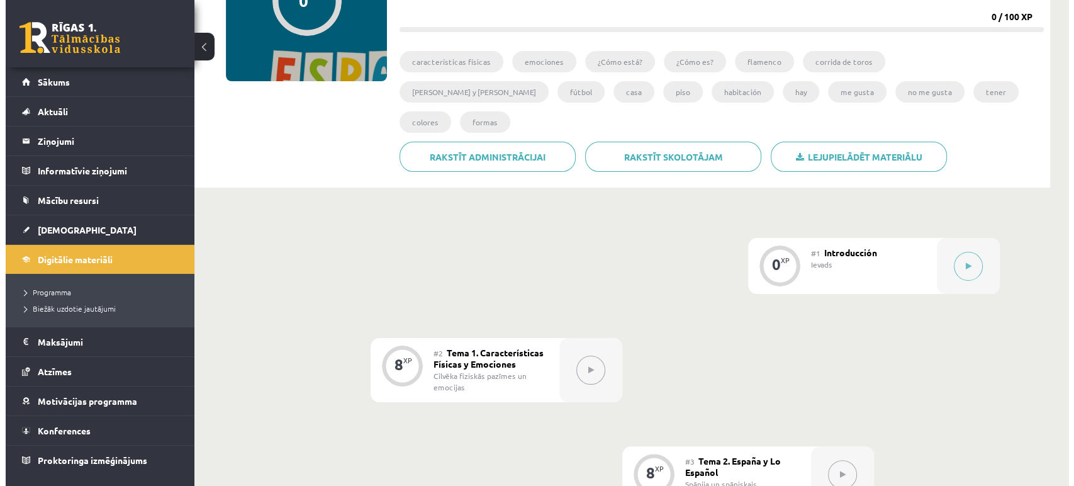
scroll to position [206, 0]
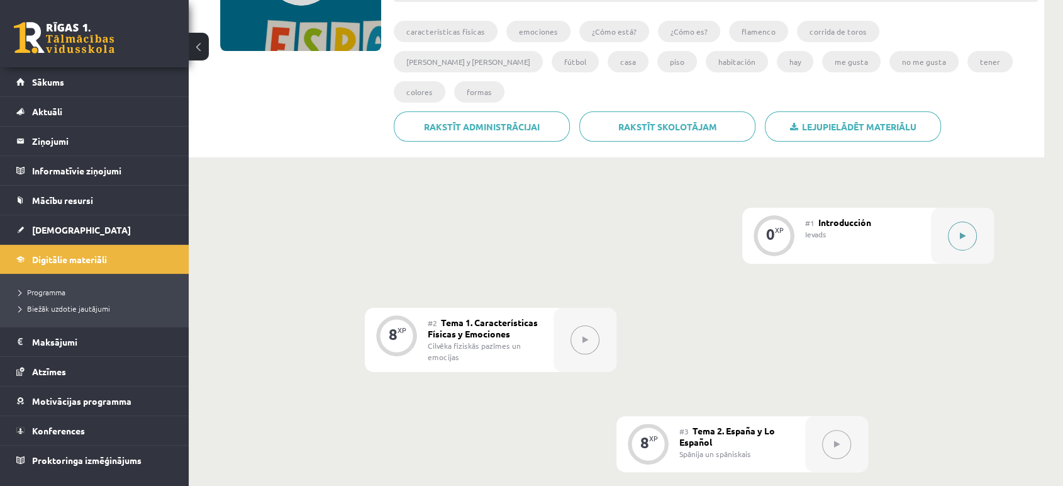
click at [956, 221] on button at bounding box center [962, 235] width 29 height 29
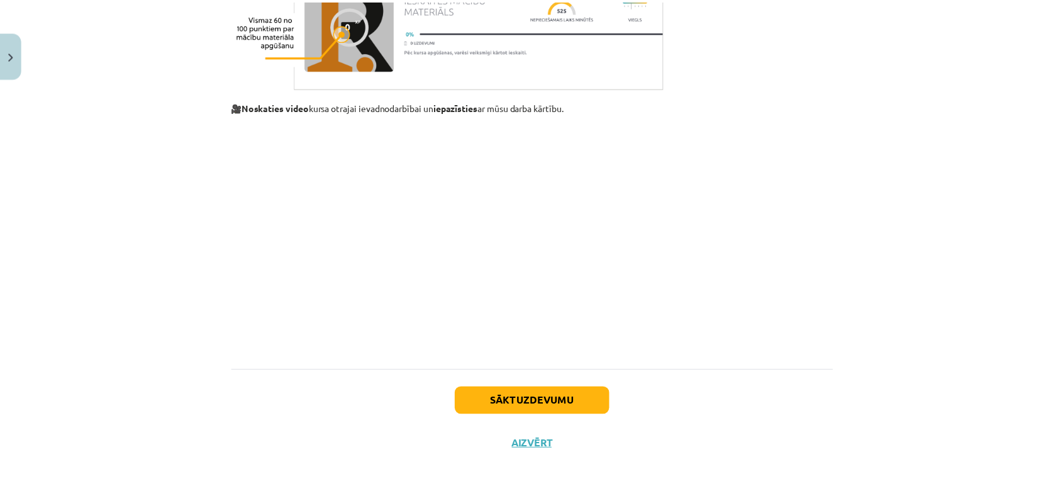
scroll to position [1060, 0]
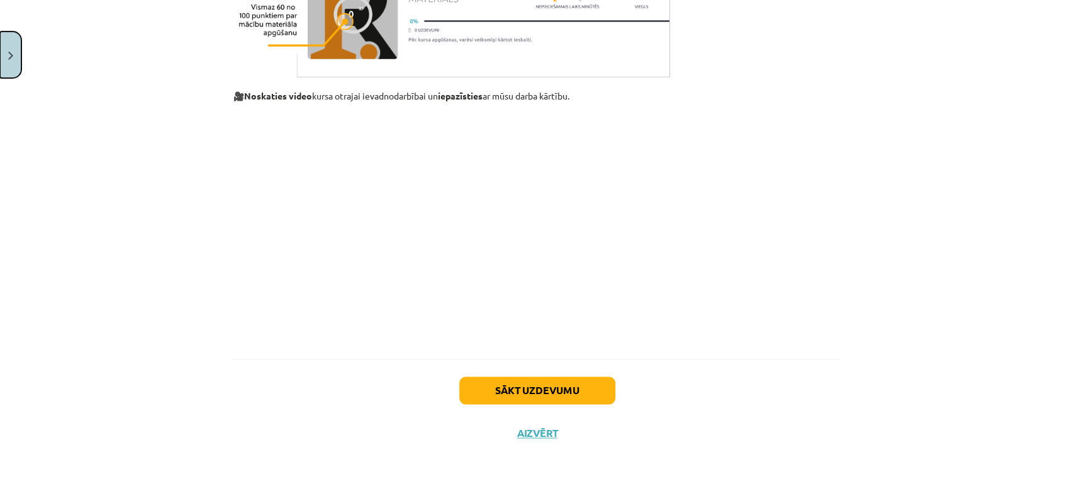
click at [0, 69] on button "Close" at bounding box center [10, 54] width 21 height 47
click at [53, 48] on div "Mācību tēma: Spāņu valodas b1 - 10. klases 2. ieskaites mācību materiāls #1 Int…" at bounding box center [537, 243] width 1074 height 486
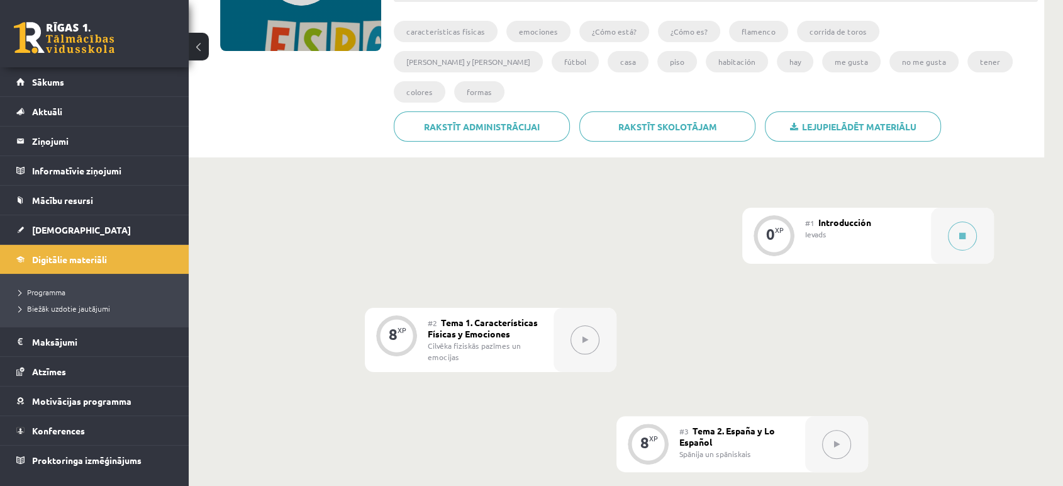
click at [38, 33] on link at bounding box center [64, 37] width 101 height 31
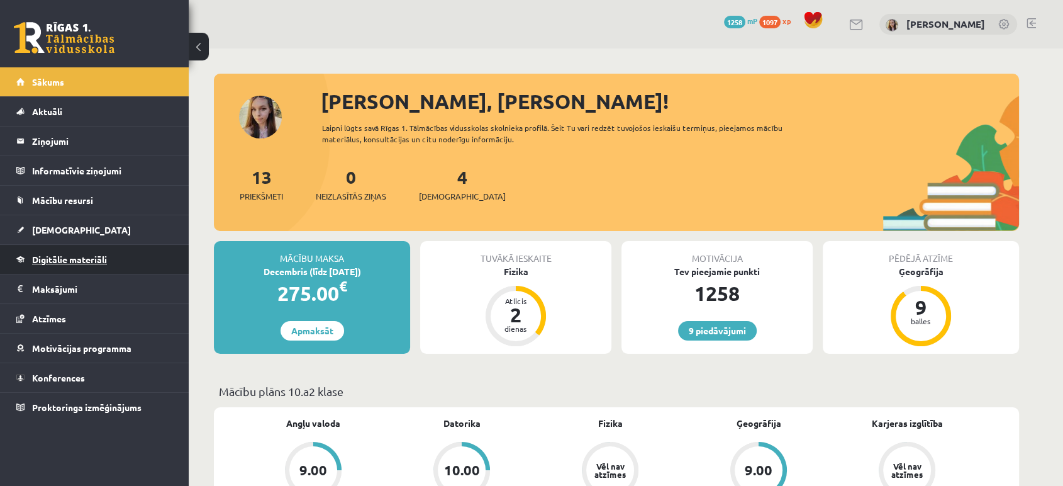
click at [61, 260] on span "Digitālie materiāli" at bounding box center [69, 259] width 75 height 11
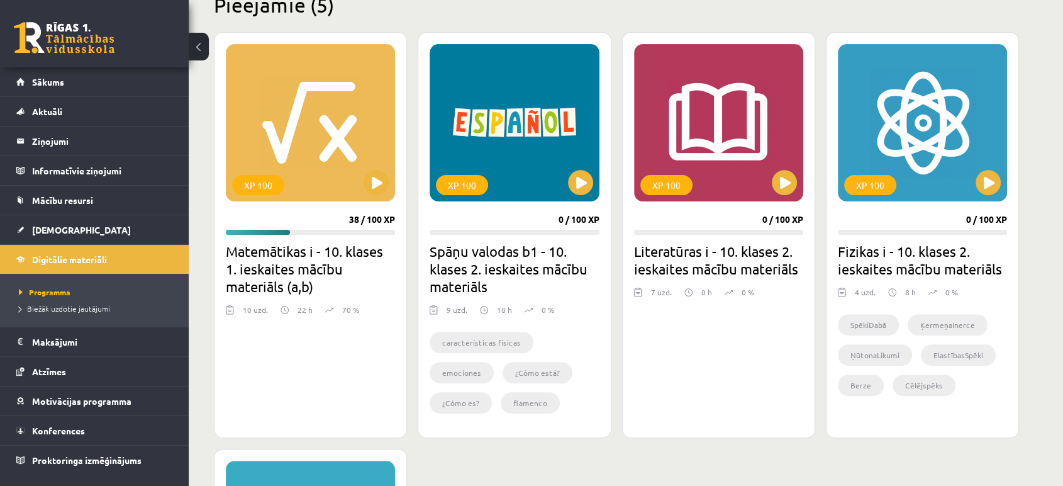
scroll to position [329, 0]
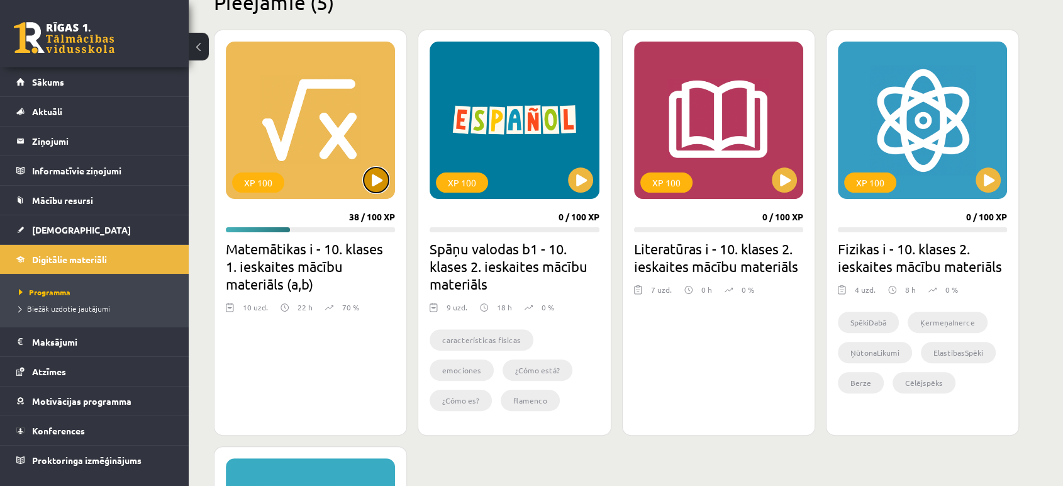
click at [380, 177] on button at bounding box center [376, 179] width 25 height 25
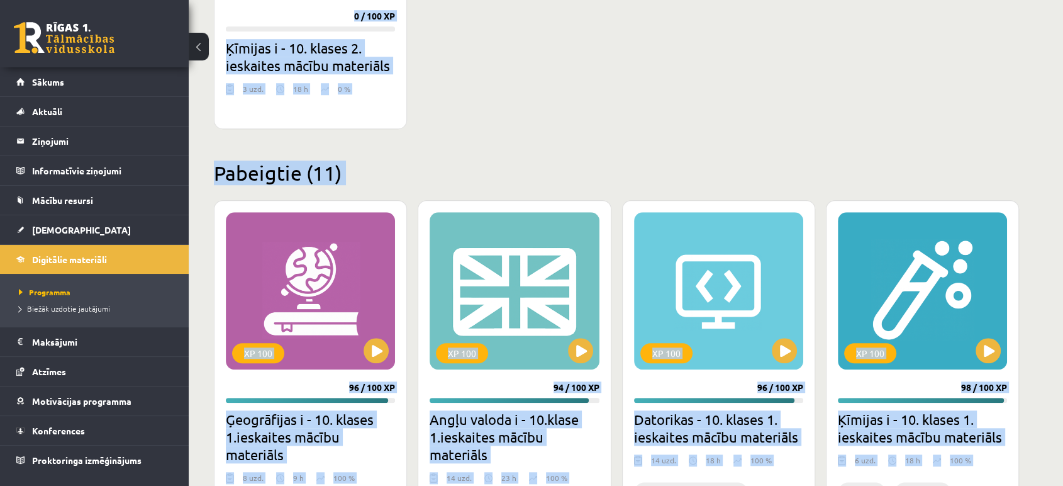
scroll to position [0, 0]
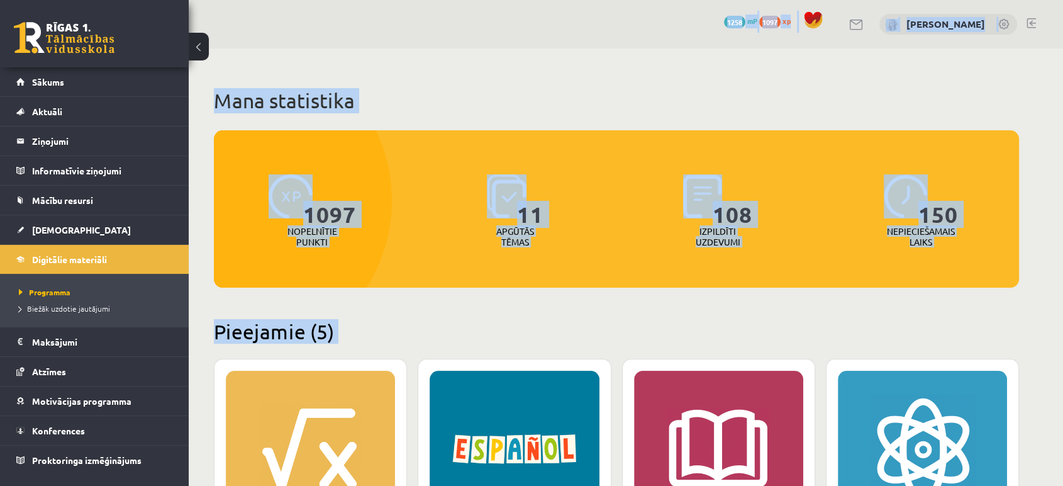
drag, startPoint x: 720, startPoint y: 321, endPoint x: 495, endPoint y: -85, distance: 464.7
click at [495, 0] on html "9 Dāvanas 1258 mP 1097 xp Marija Nicmane Sākums Aktuāli Kā mācīties eSKOLĀ Kont…" at bounding box center [531, 243] width 1063 height 486
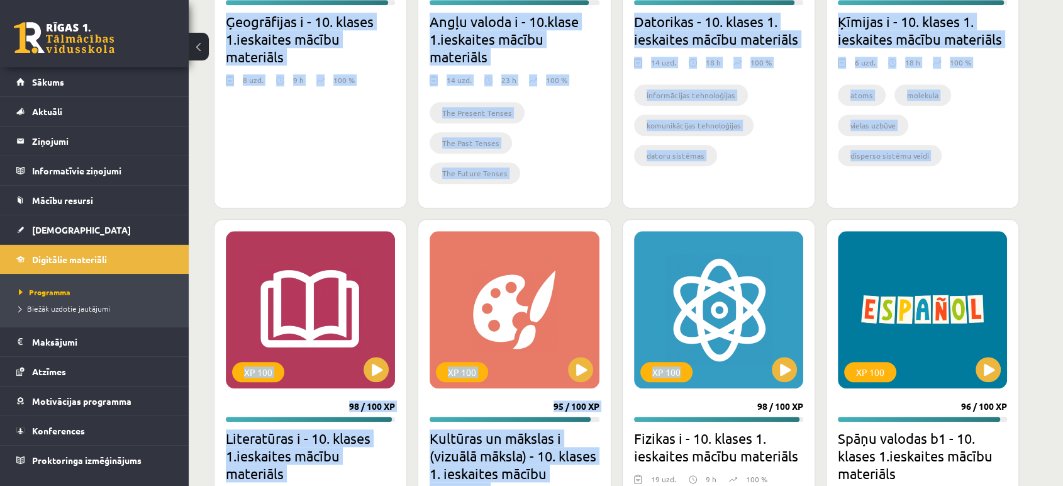
scroll to position [1346, 0]
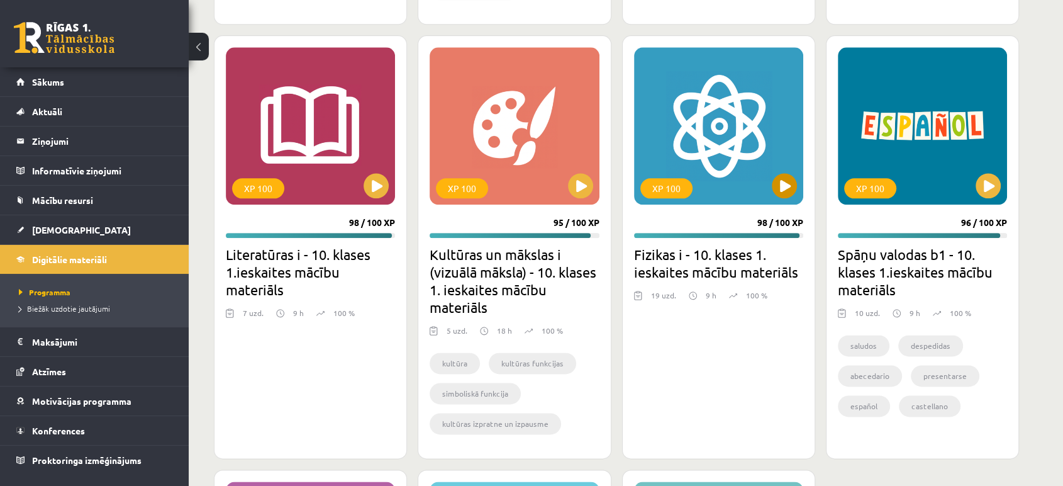
scroll to position [1539, 0]
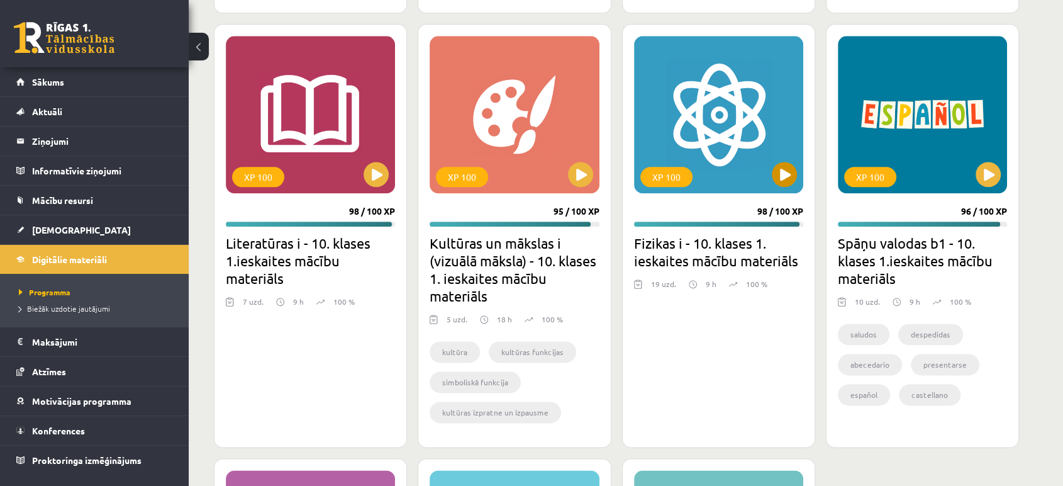
click at [743, 164] on div "XP 100" at bounding box center [718, 114] width 169 height 157
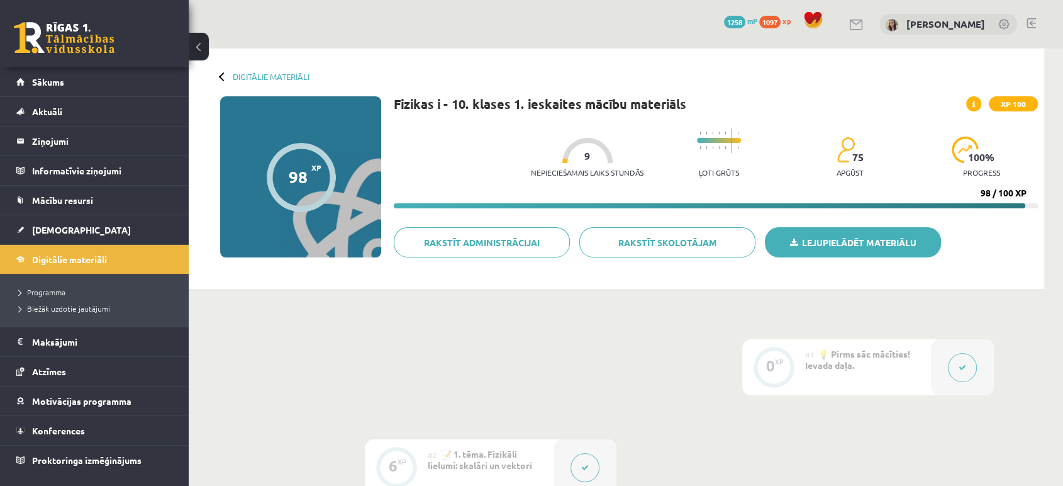
click at [885, 240] on link "Lejupielādēt materiālu" at bounding box center [853, 242] width 176 height 30
